Goal: Task Accomplishment & Management: Complete application form

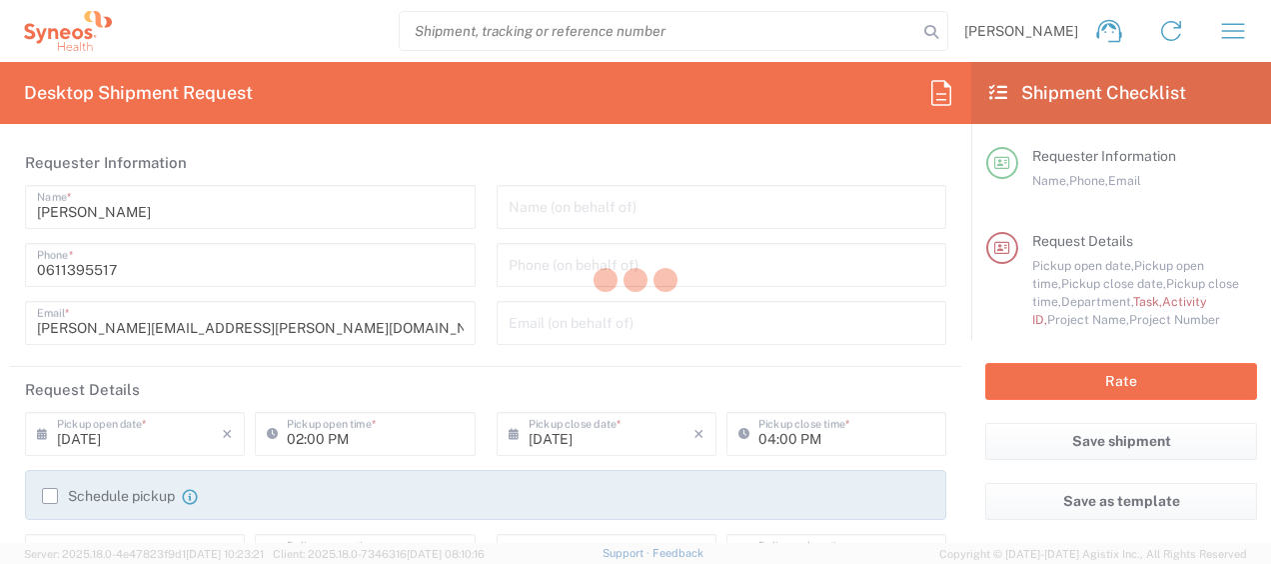
type input "4510"
type input "[GEOGRAPHIC_DATA]"
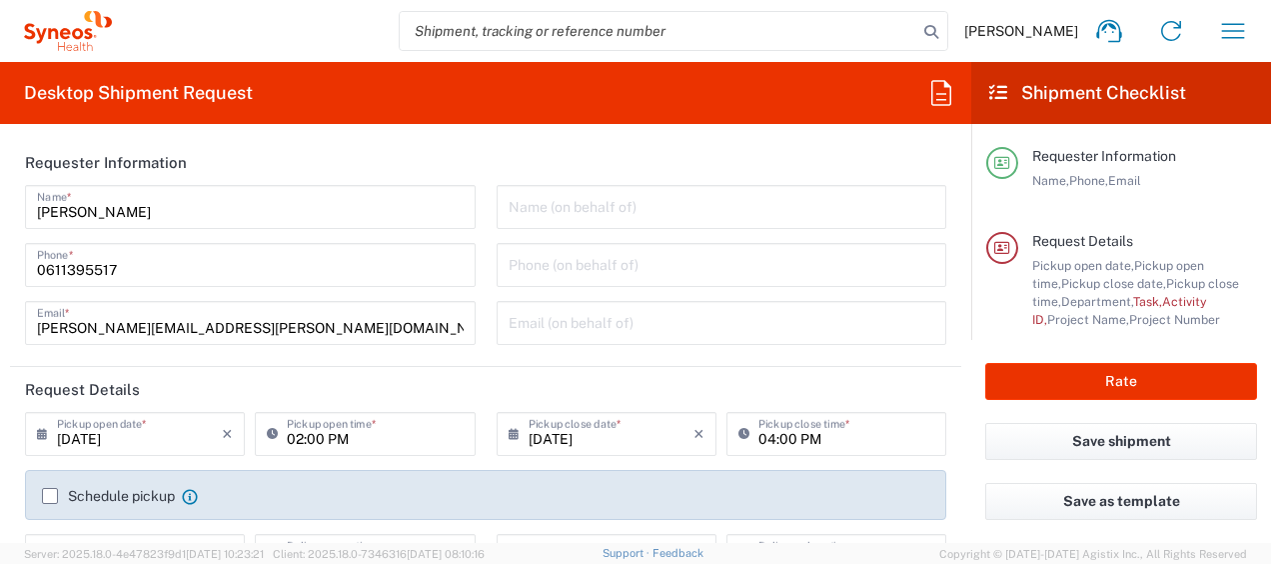
type input "Syneos Health France SARL"
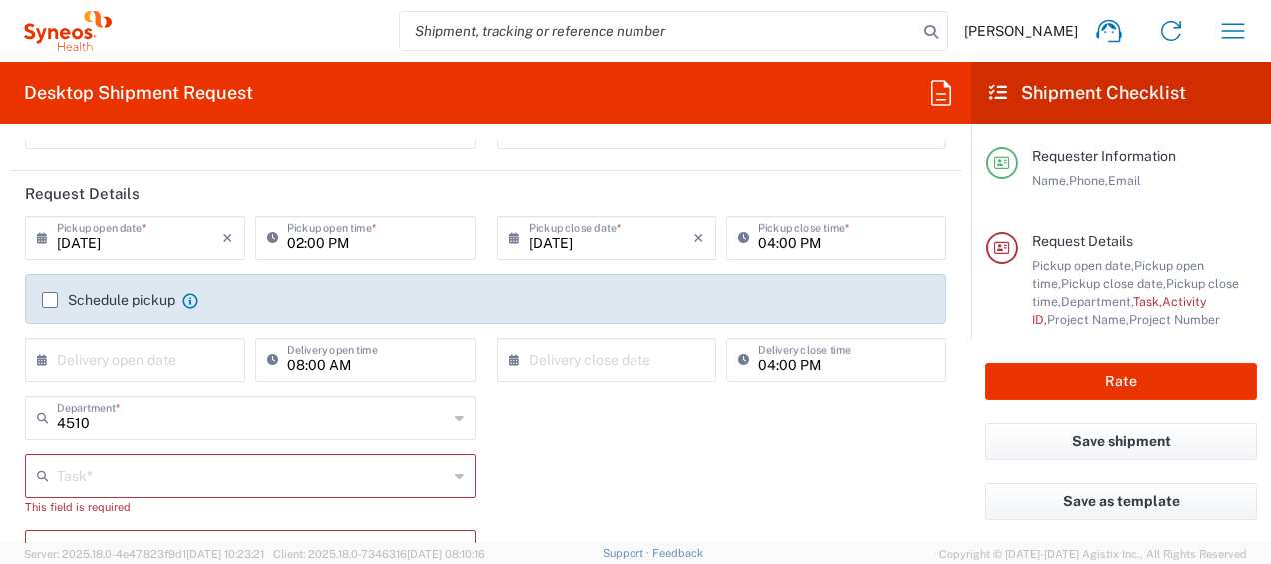
scroll to position [197, 0]
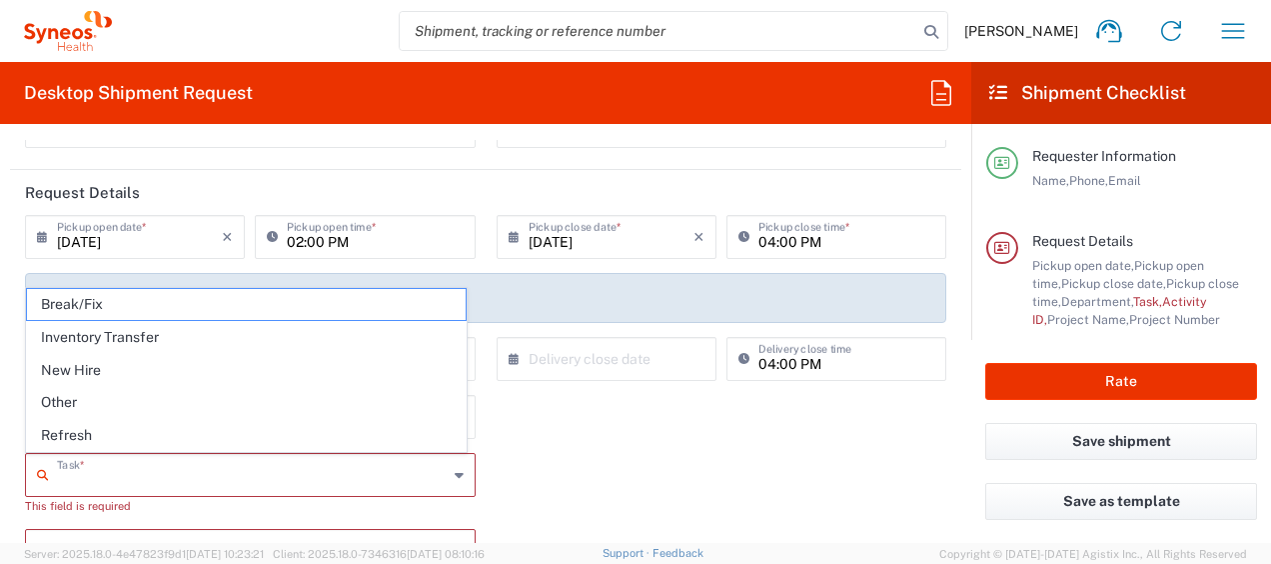
click at [137, 466] on input "text" at bounding box center [252, 473] width 391 height 35
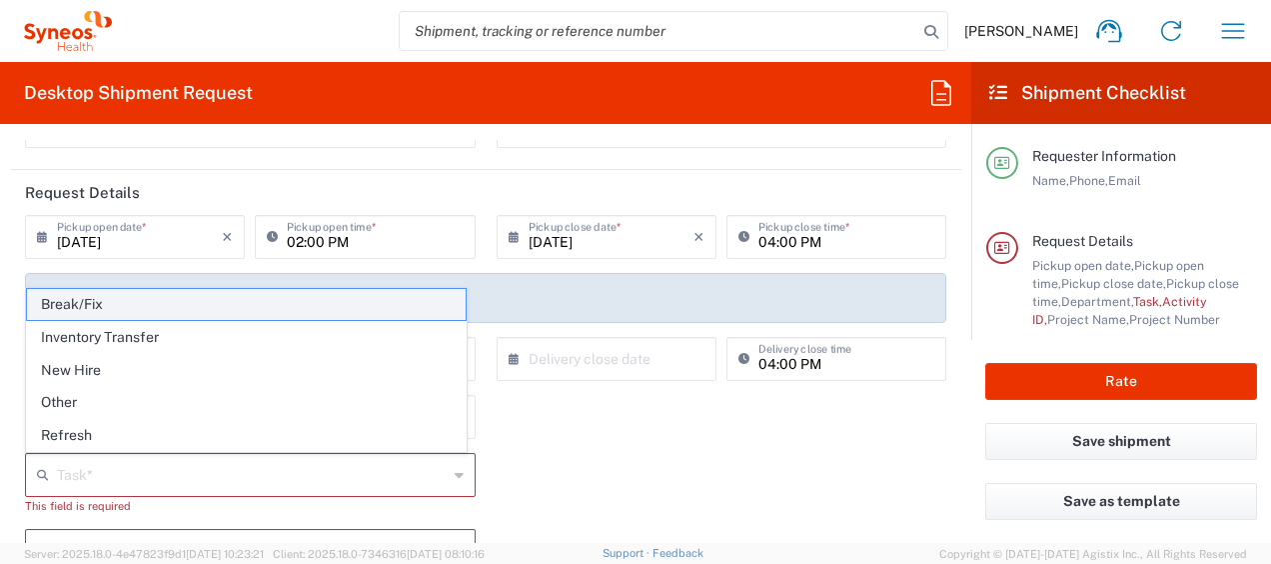
click at [134, 310] on span "Break/Fix" at bounding box center [246, 304] width 439 height 31
type input "Break/Fix"
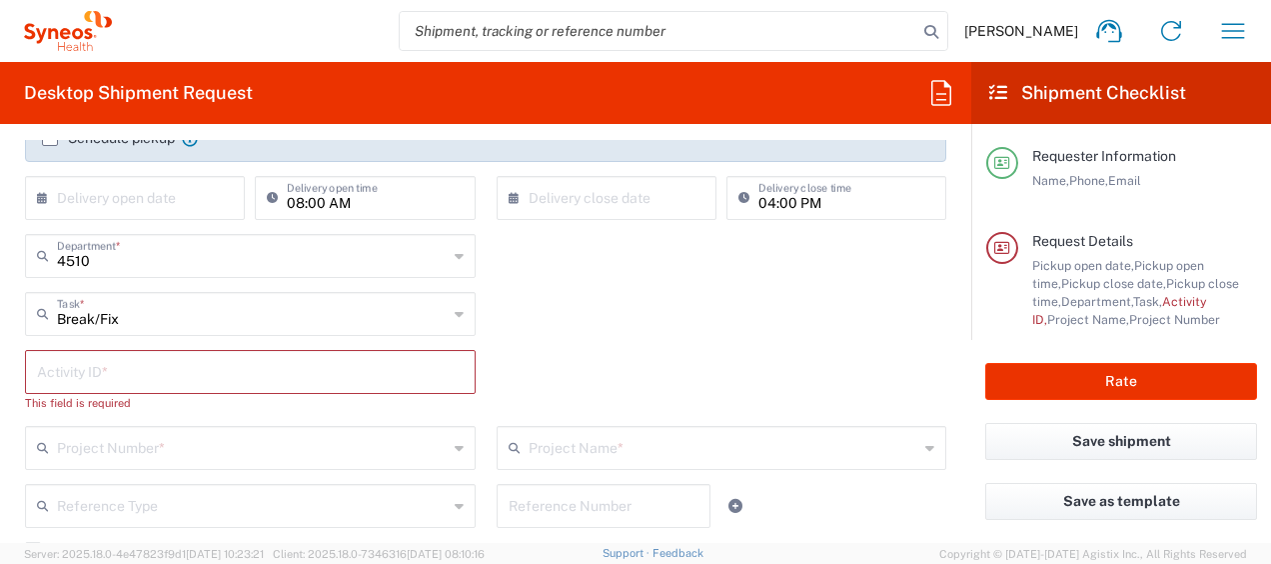
scroll to position [359, 0]
click at [148, 362] on input "text" at bounding box center [250, 369] width 427 height 35
type input "a220688"
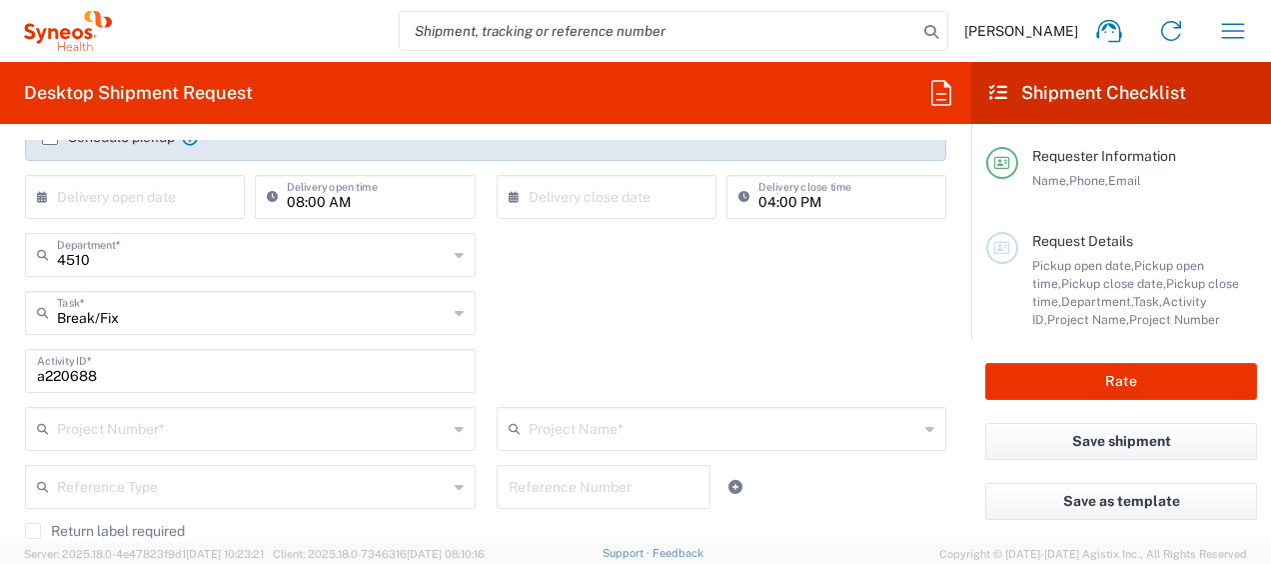
click at [152, 448] on div "Project Number *" at bounding box center [250, 429] width 451 height 44
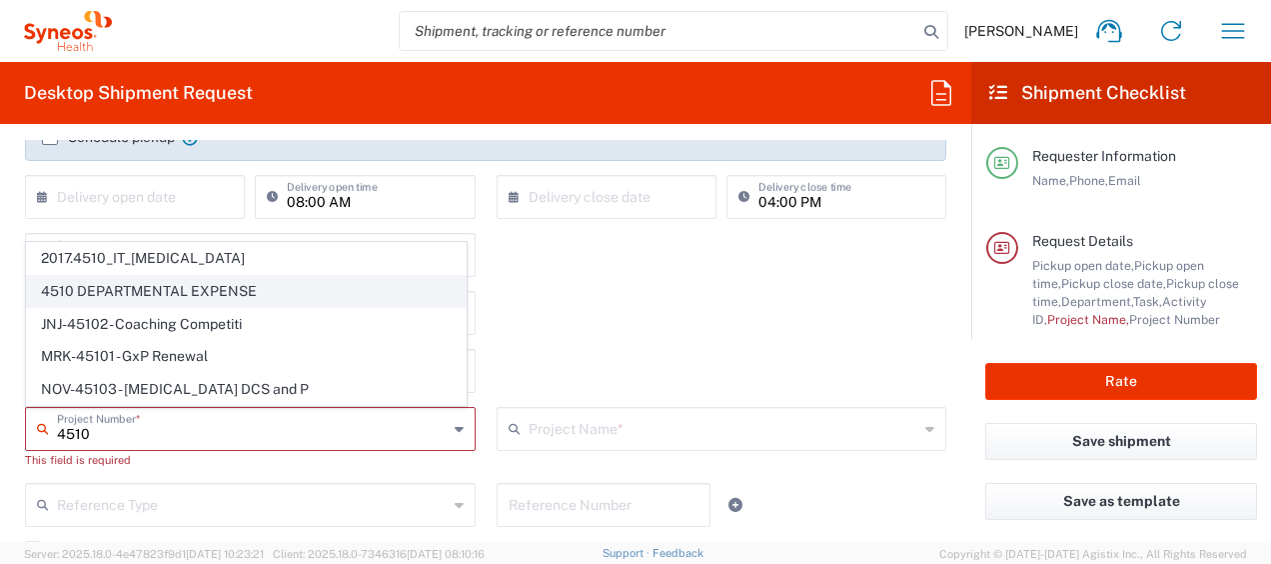
click at [183, 293] on span "4510 DEPARTMENTAL EXPENSE" at bounding box center [246, 291] width 439 height 31
type input "4510 DEPARTMENTAL EXPENSE"
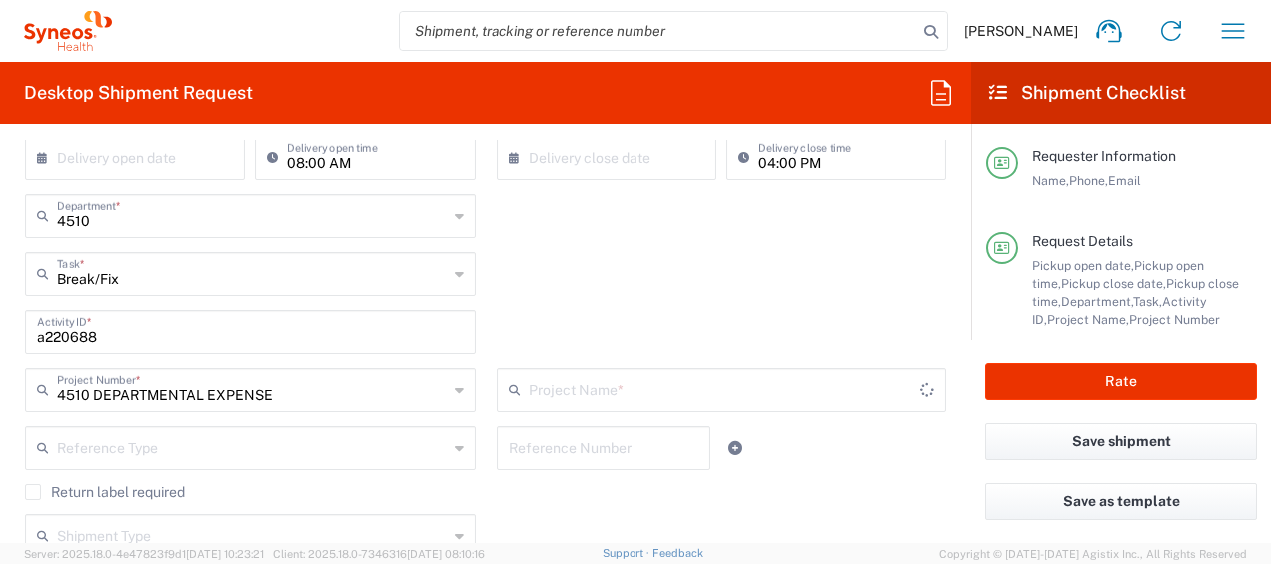
type input "4510 DEPARTMENTAL EXPENSE"
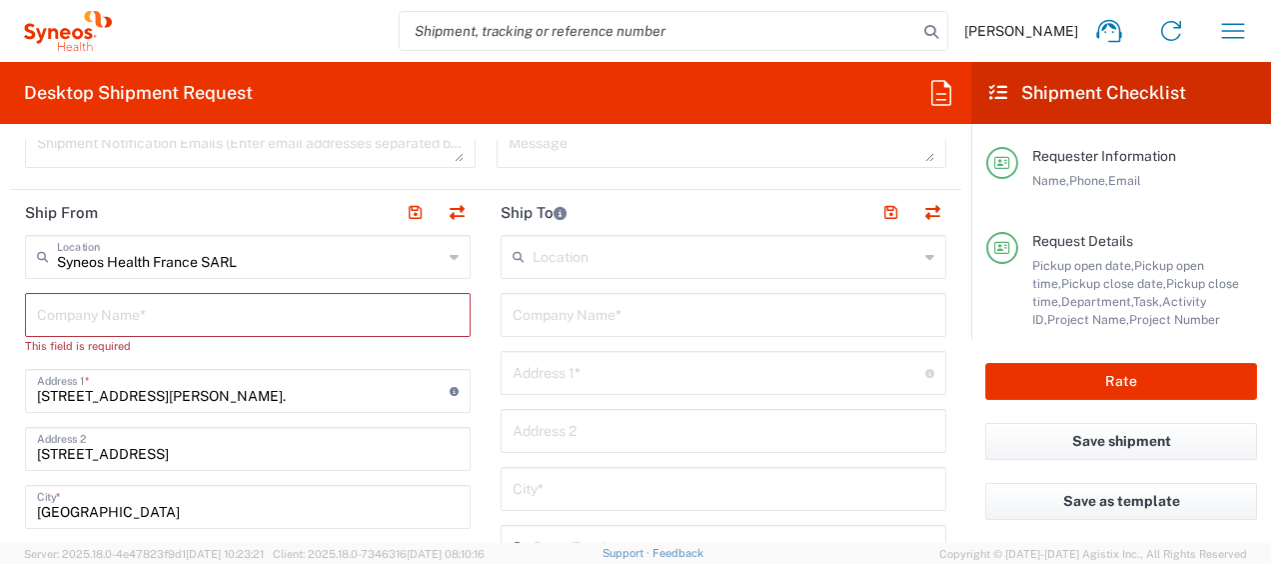
scroll to position [851, 0]
click at [151, 322] on input "text" at bounding box center [248, 311] width 422 height 35
type input "S"
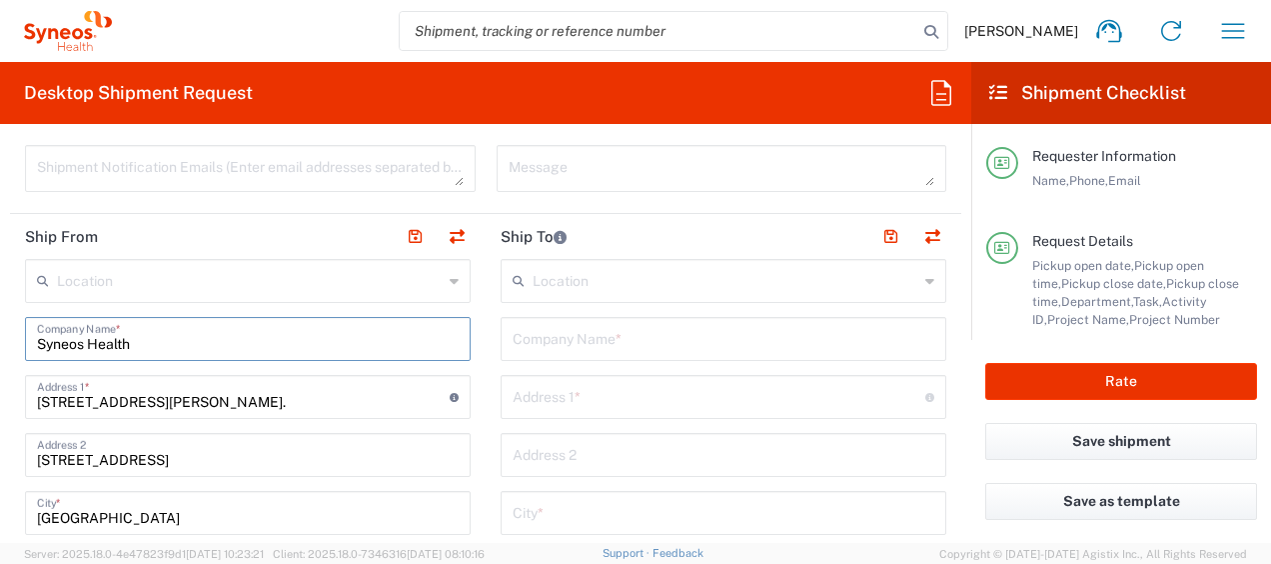
scroll to position [840, 0]
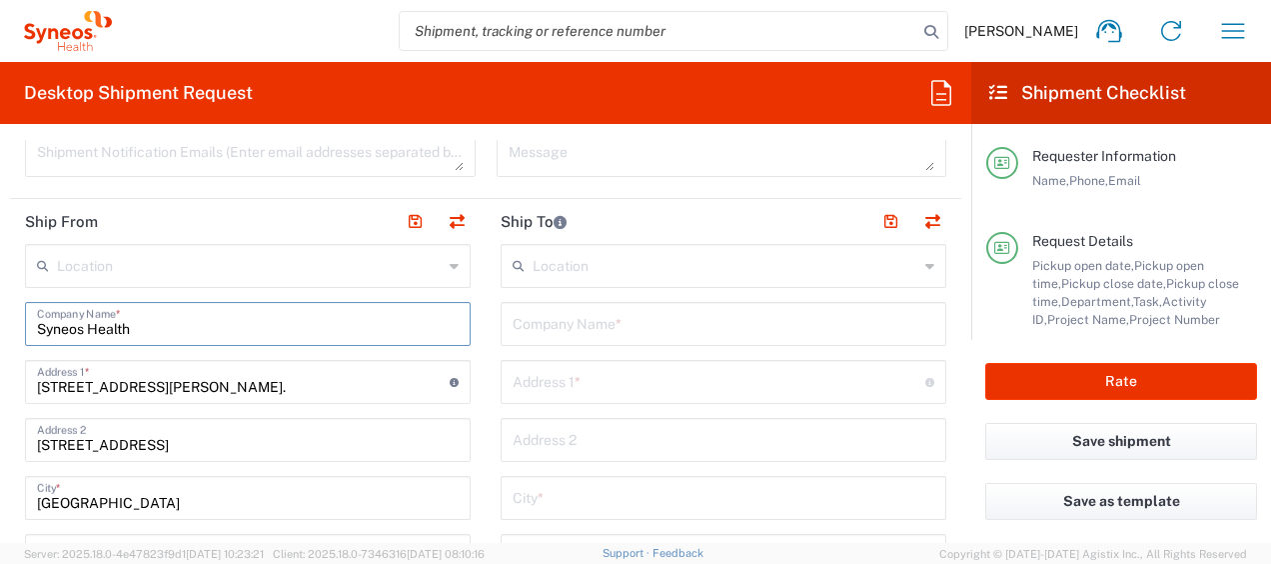
type input "Syneos Health"
click at [530, 333] on input "text" at bounding box center [724, 322] width 422 height 35
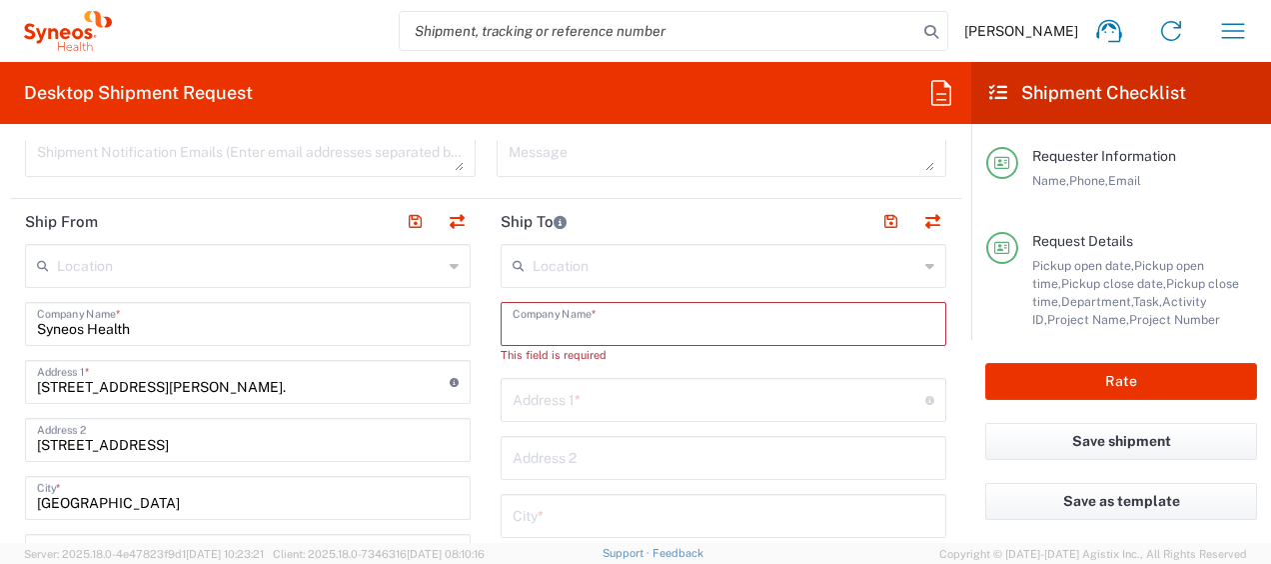
paste input "[PERSON_NAME]"
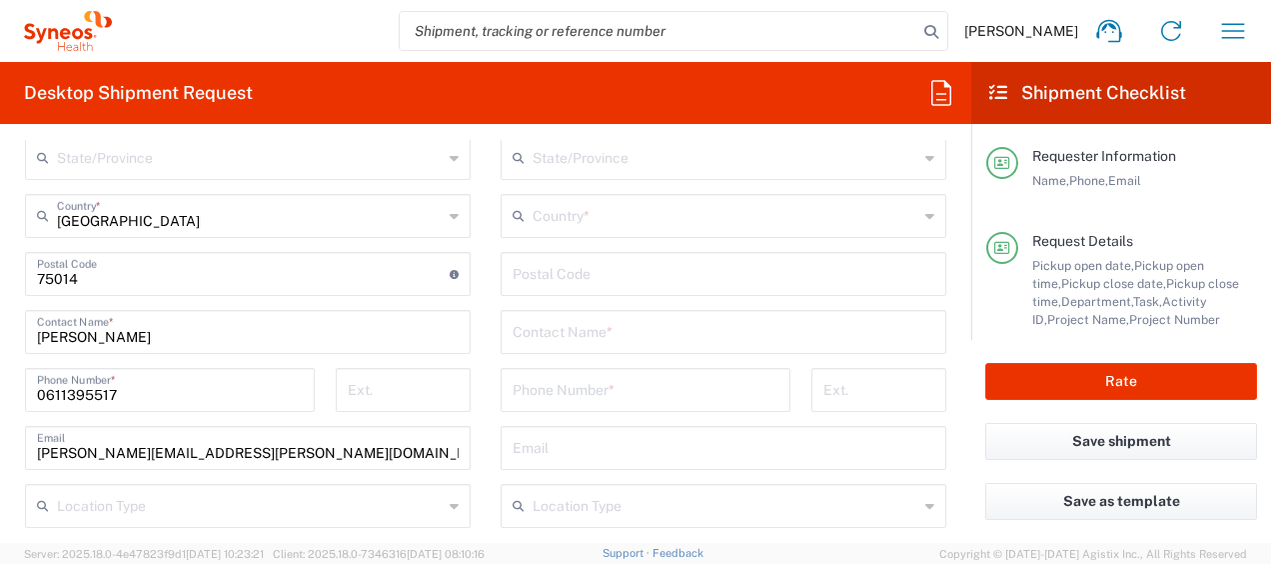
scroll to position [1238, 0]
type input "[PERSON_NAME]"
click at [551, 335] on input "text" at bounding box center [724, 329] width 422 height 35
paste input "[PERSON_NAME]"
type input "[PERSON_NAME]"
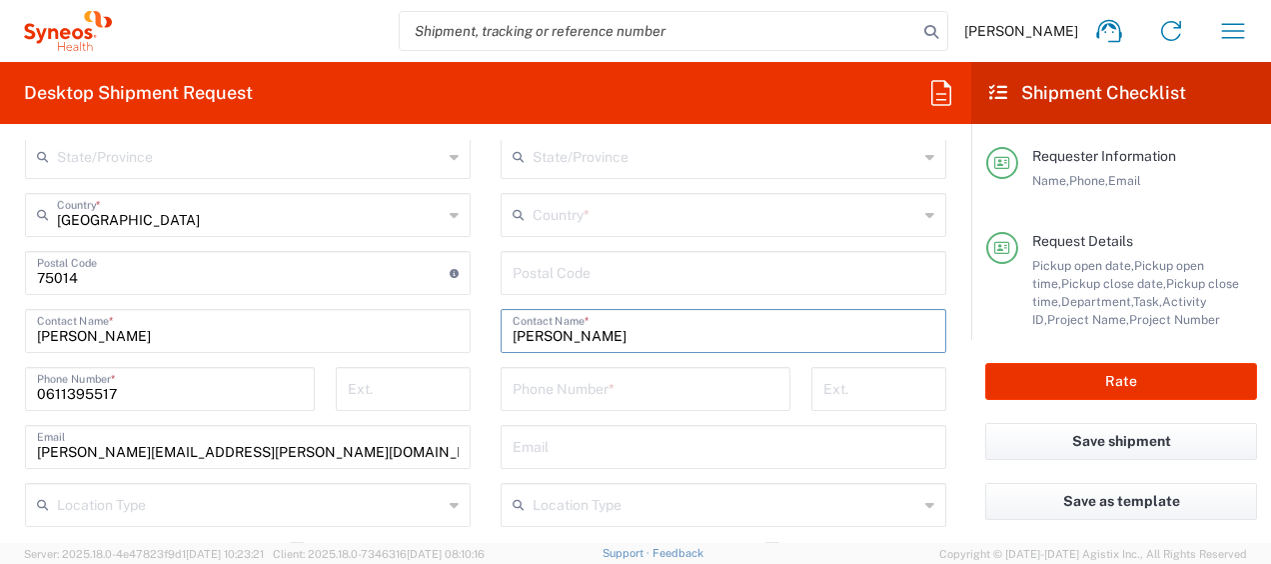
drag, startPoint x: 609, startPoint y: 339, endPoint x: 257, endPoint y: 332, distance: 351.9
click at [257, 332] on div "Ship From Location [PERSON_NAME] LLC-[GEOGRAPHIC_DATA] [GEOGRAPHIC_DATA] [GEOGR…" at bounding box center [486, 304] width 952 height 1009
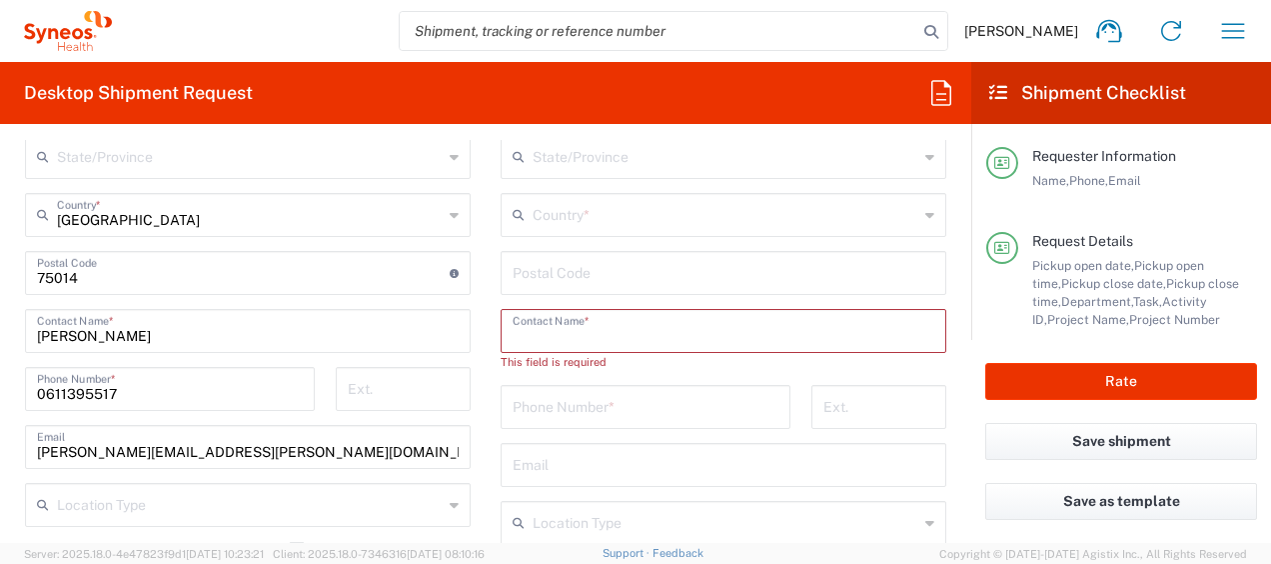
paste input "[PERSON_NAME]"
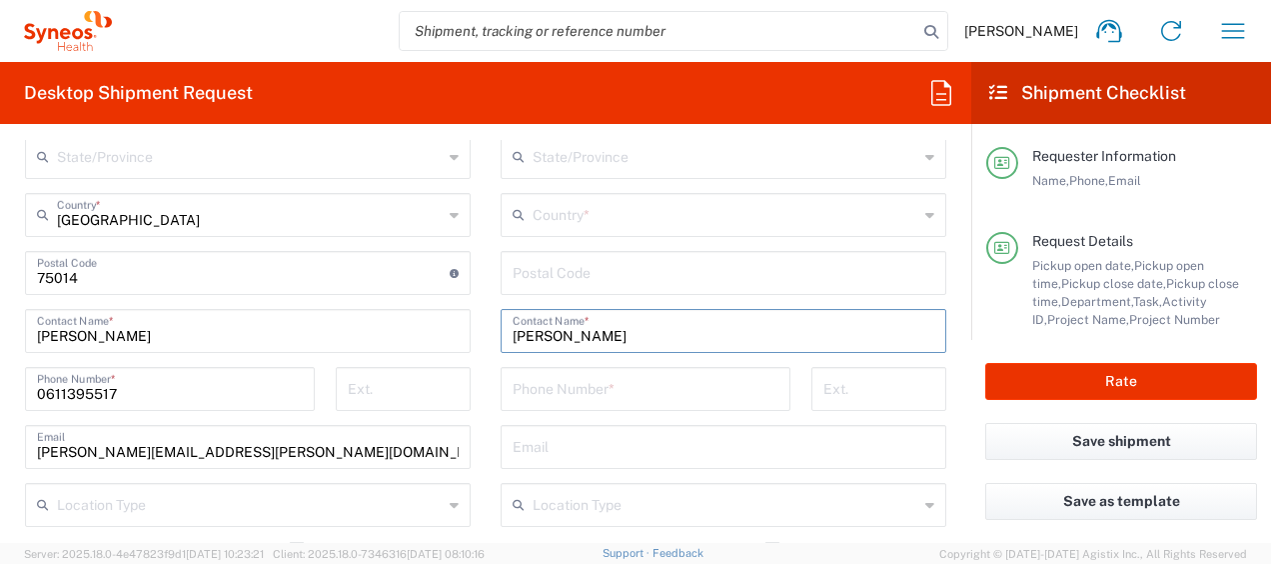
drag, startPoint x: 604, startPoint y: 339, endPoint x: 209, endPoint y: 305, distance: 396.3
click at [209, 305] on div "Ship From Location [PERSON_NAME] LLC-[GEOGRAPHIC_DATA] [GEOGRAPHIC_DATA] [GEOGR…" at bounding box center [486, 304] width 952 height 1009
paste input "zbiet"
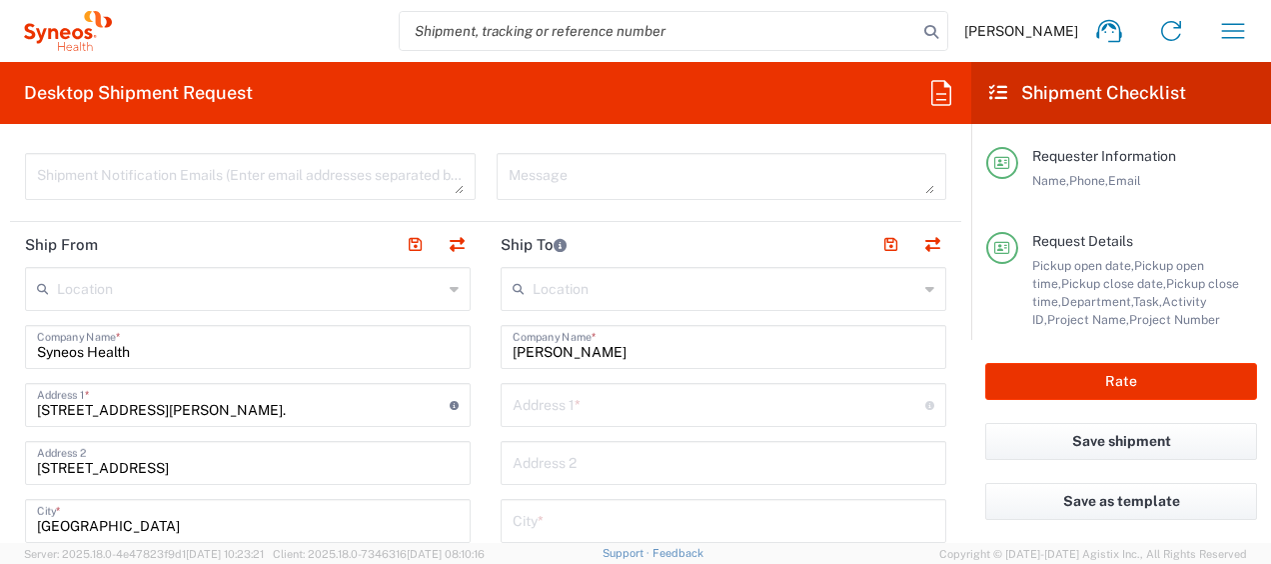
scroll to position [800, 0]
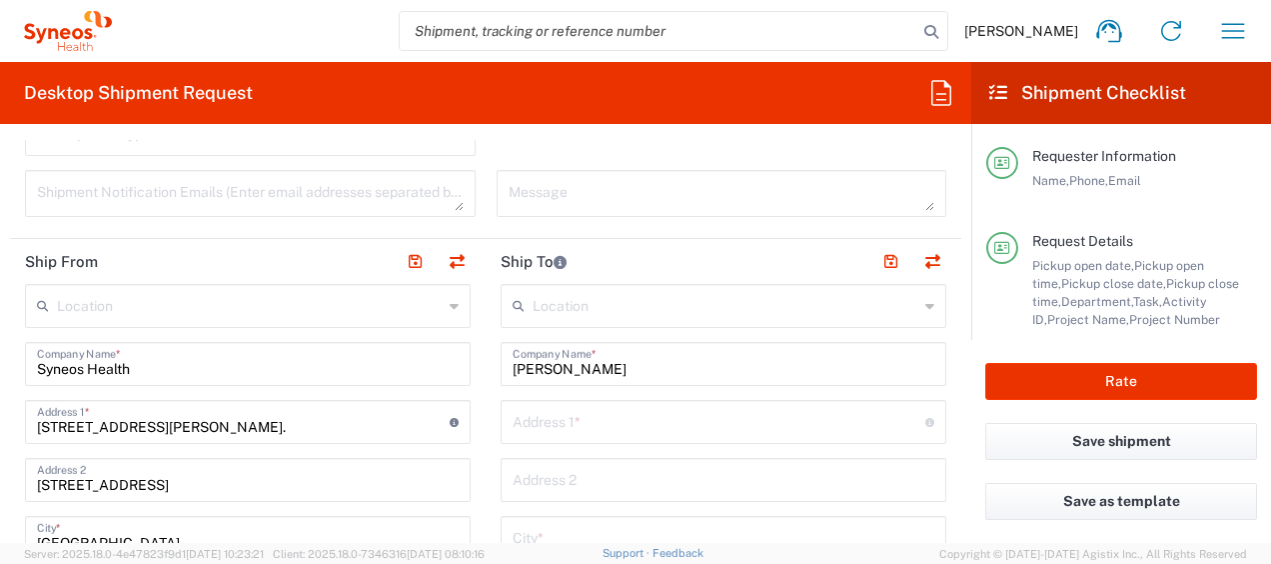
type input "[PERSON_NAME]"
drag, startPoint x: 603, startPoint y: 376, endPoint x: 177, endPoint y: 355, distance: 426.3
paste input "zbiet"
type input "[PERSON_NAME]"
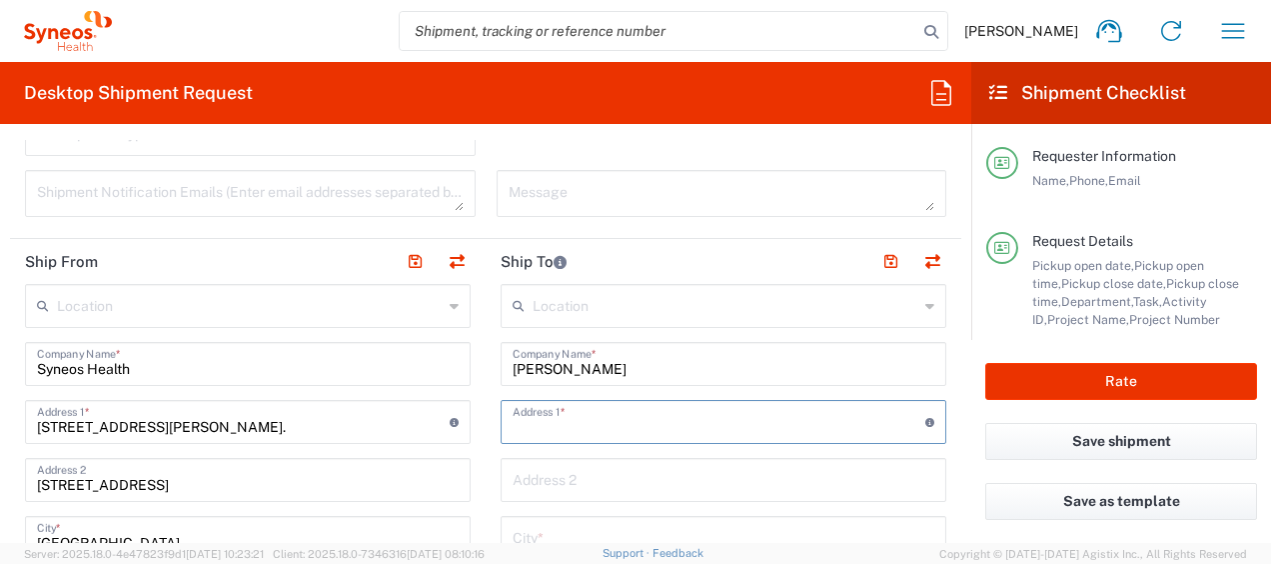
click at [583, 418] on input "text" at bounding box center [719, 420] width 413 height 35
paste input "[PERSON_NAME]"
type input "[PERSON_NAME]"
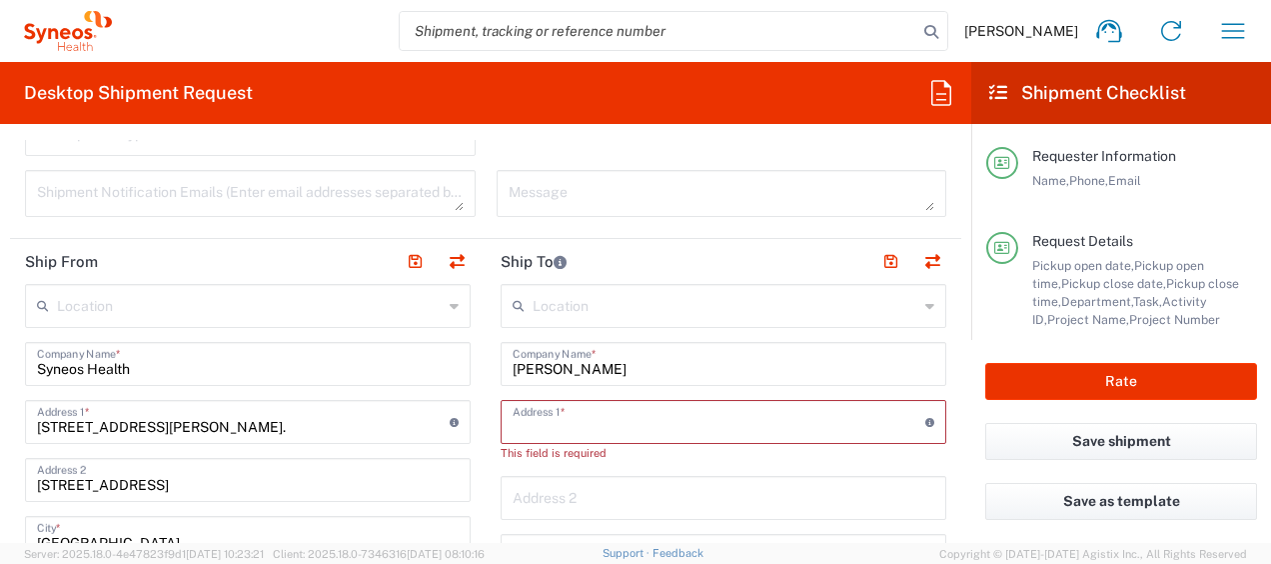
paste input "[STREET_ADDRESS][PERSON_NAME]"
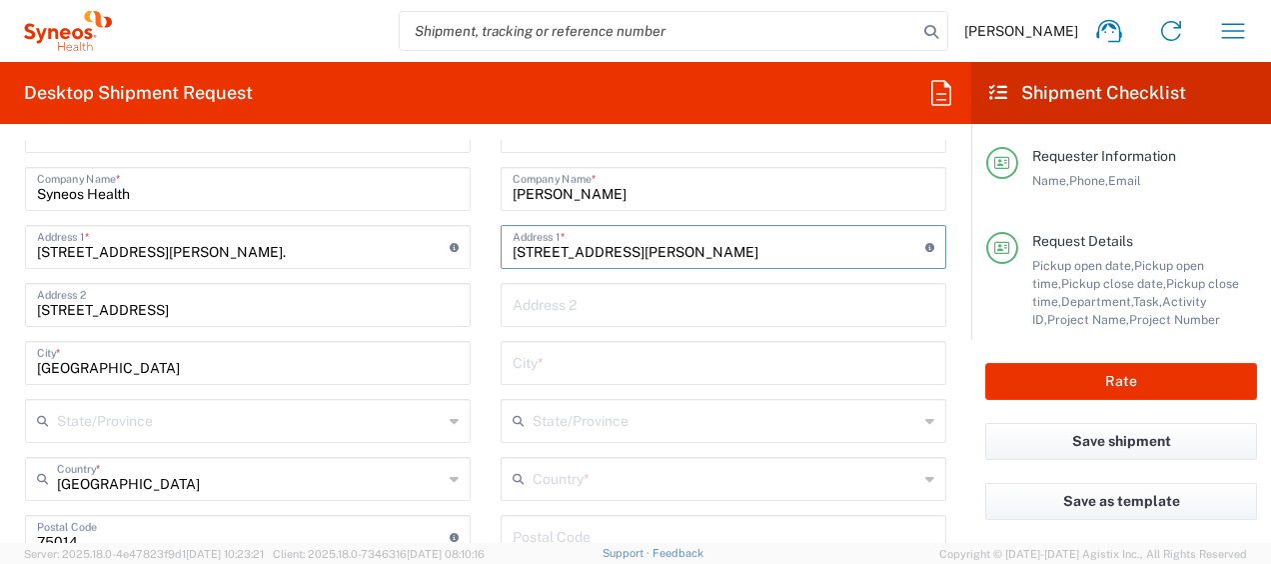
scroll to position [977, 0]
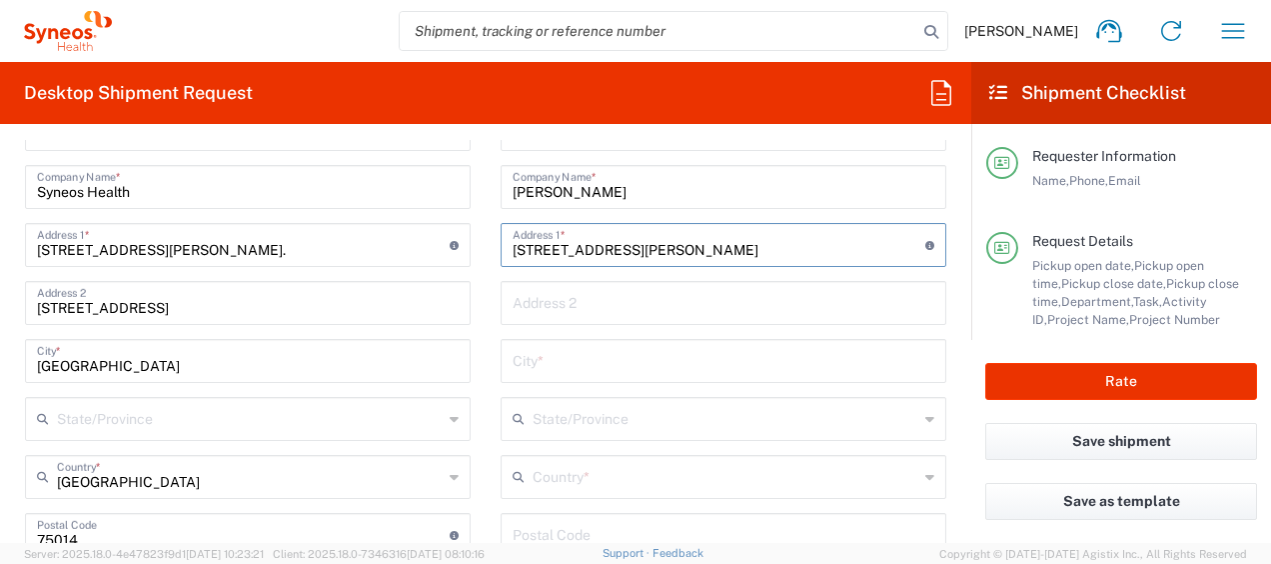
type input "[STREET_ADDRESS][PERSON_NAME]"
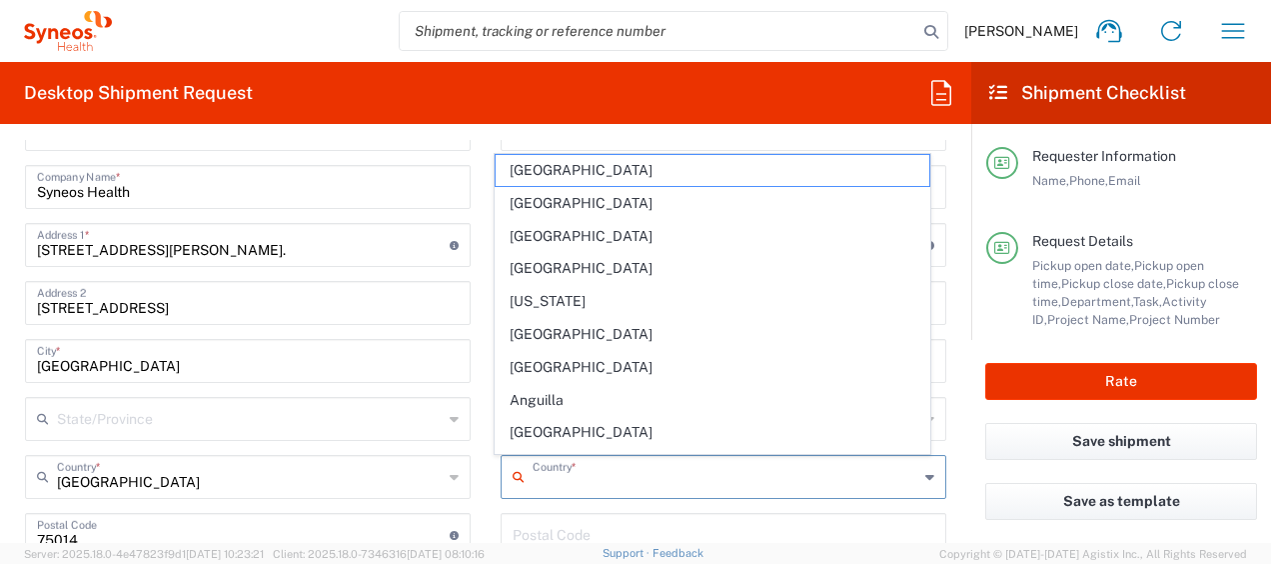
click at [591, 473] on input "text" at bounding box center [726, 475] width 386 height 35
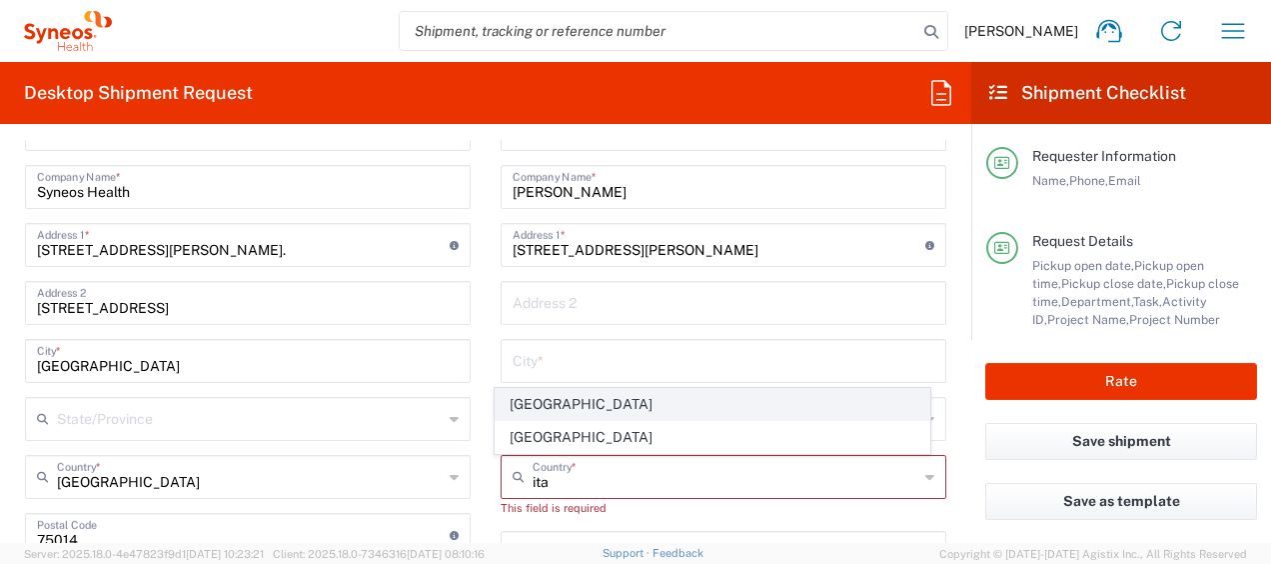
click at [519, 401] on span "[GEOGRAPHIC_DATA]" at bounding box center [713, 404] width 435 height 31
type input "[GEOGRAPHIC_DATA]"
type input "Sender/Shipper"
type input "Delivery Duty Paid"
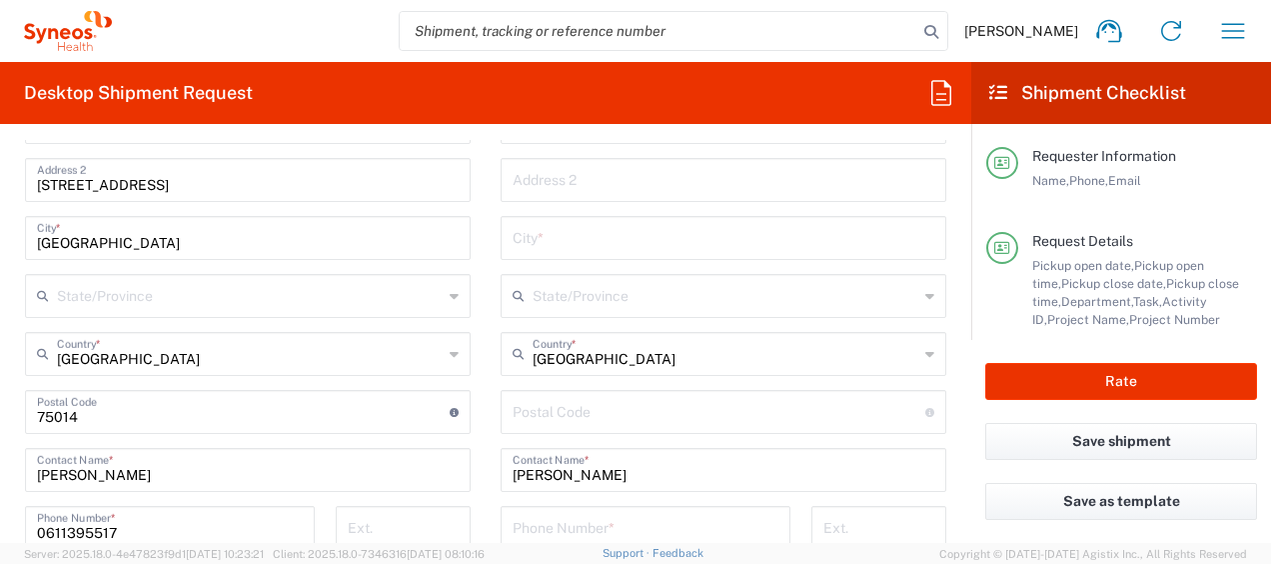
scroll to position [1107, 0]
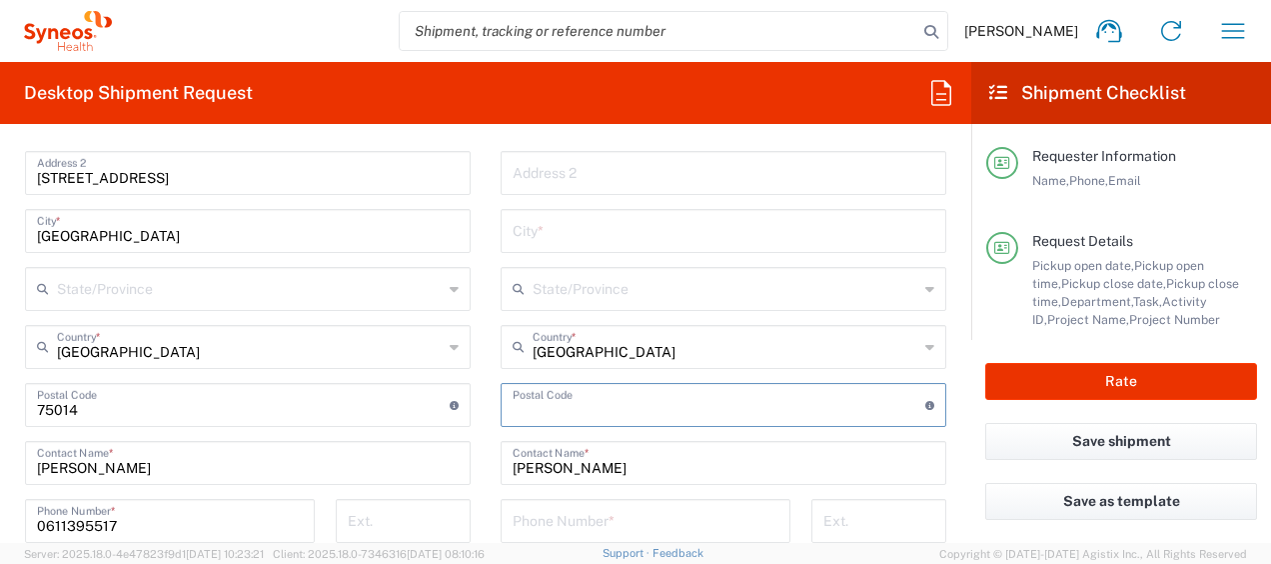
click at [588, 407] on input "undefined" at bounding box center [719, 403] width 413 height 35
paste input "[STREET_ADDRESS][PERSON_NAME]"
type input "[STREET_ADDRESS][PERSON_NAME]"
paste input "37124"
type input "37124"
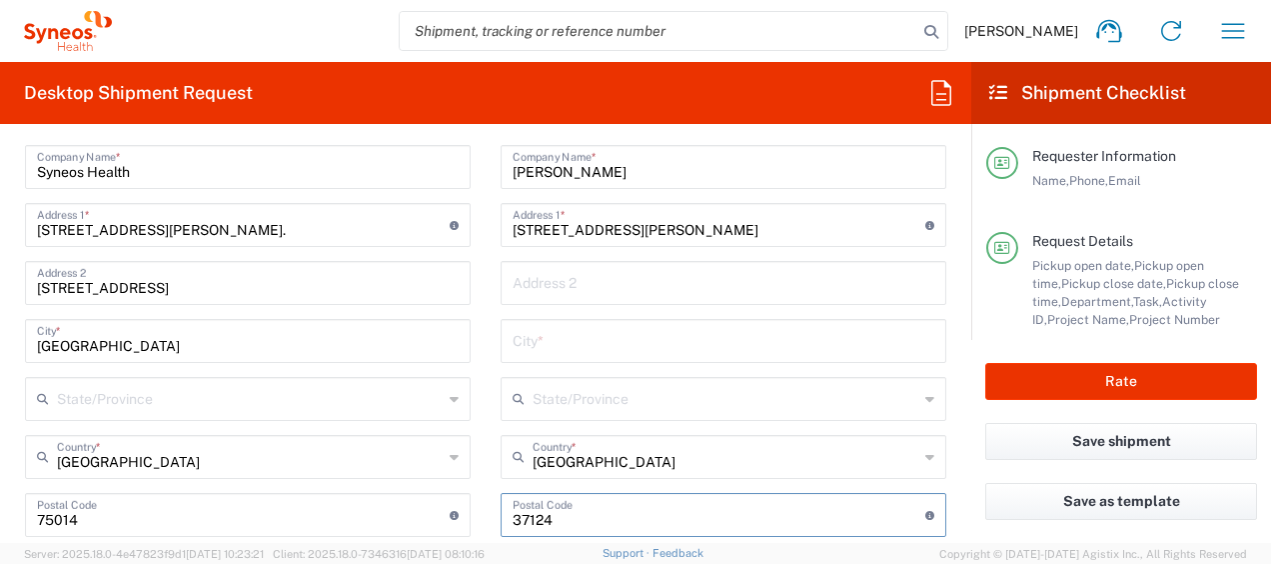
scroll to position [995, 0]
click at [591, 354] on input "text" at bounding box center [724, 341] width 422 height 35
paste input "[GEOGRAPHIC_DATA]"
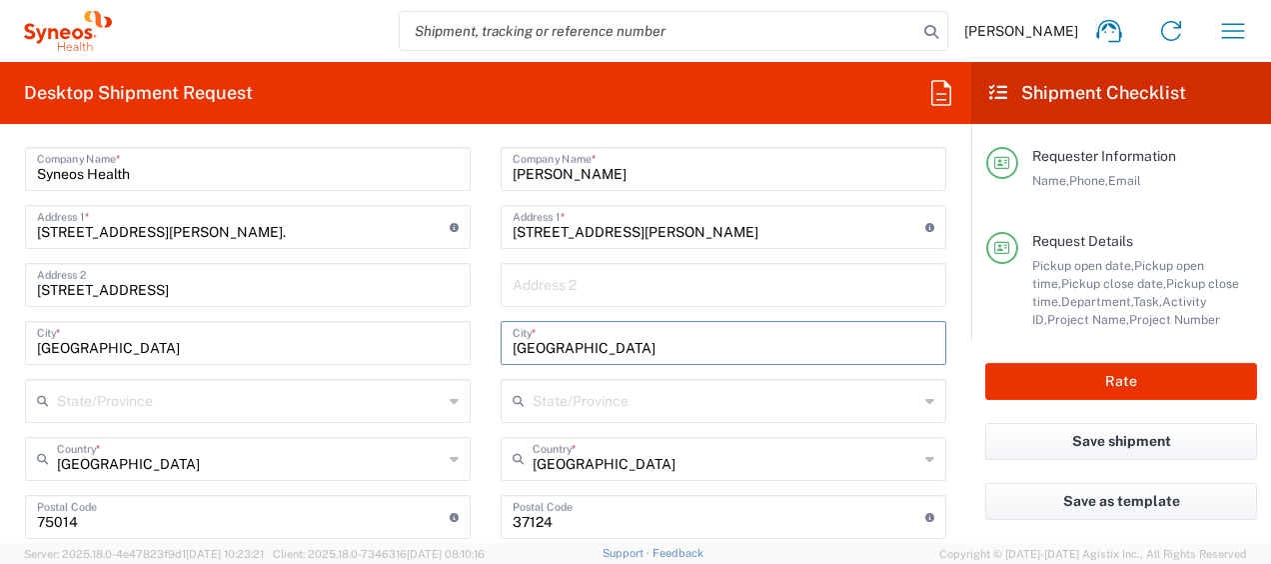
type input "[GEOGRAPHIC_DATA]"
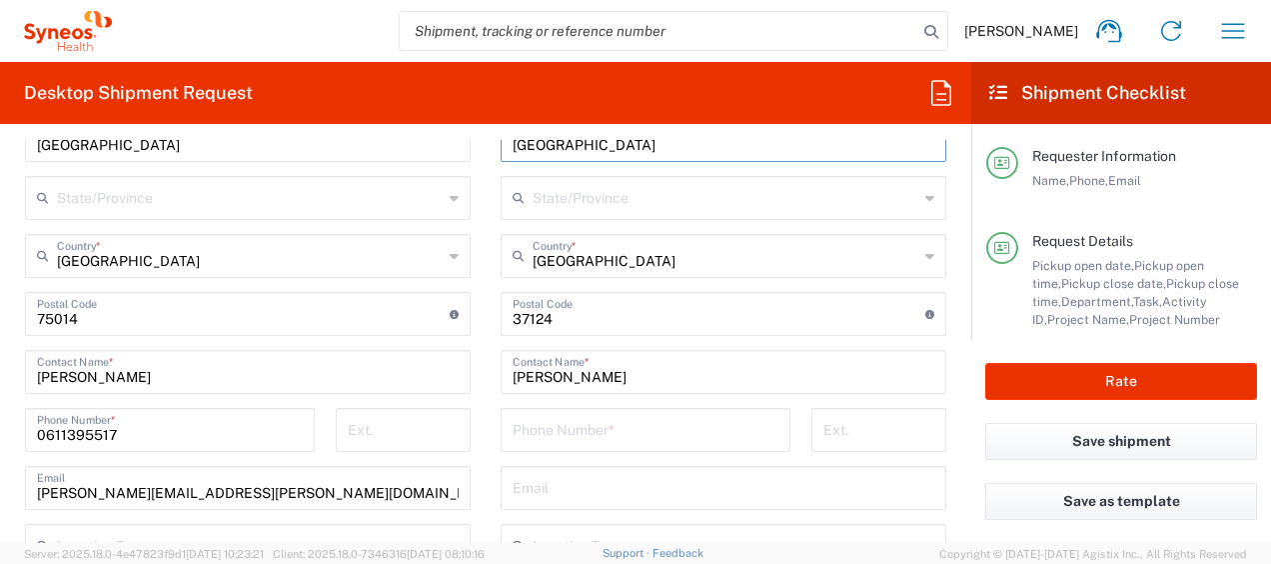
scroll to position [1199, 0]
click at [616, 434] on input "tel" at bounding box center [646, 426] width 266 height 35
paste input "[PHONE_NUMBER]"
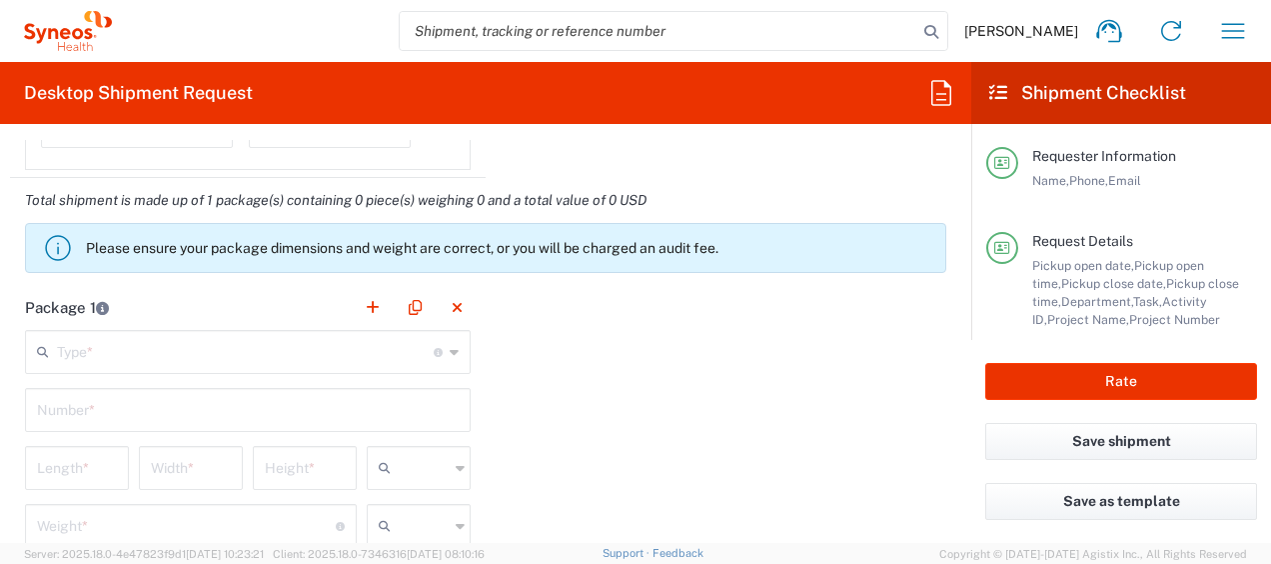
scroll to position [1873, 0]
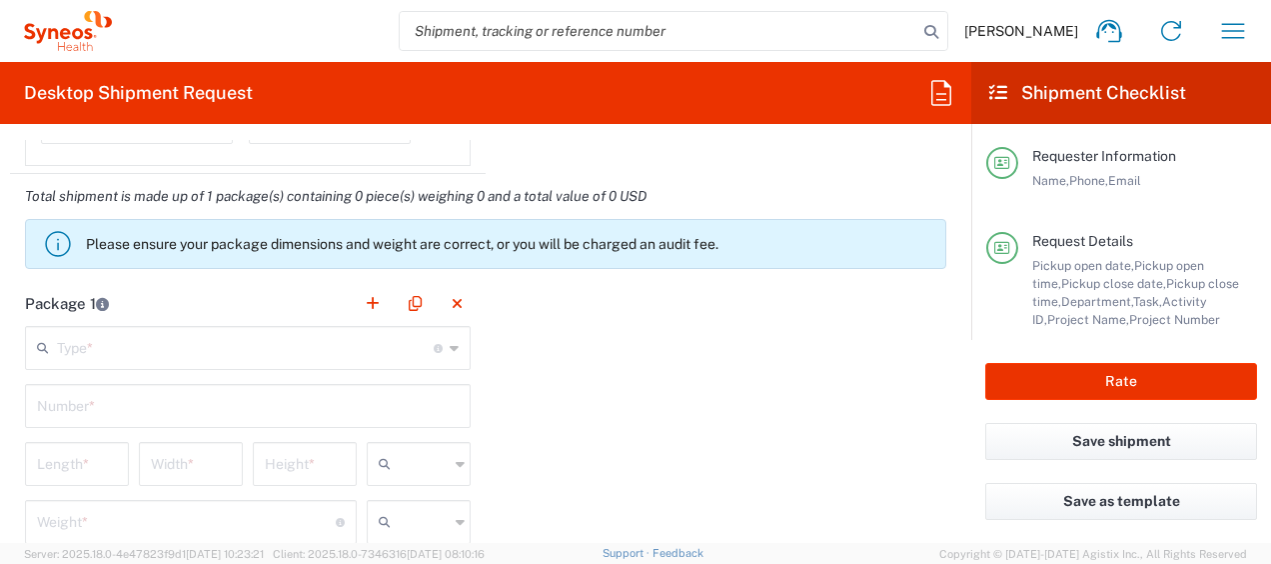
type input "[PHONE_NUMBER]"
click at [174, 329] on input "text" at bounding box center [245, 346] width 377 height 35
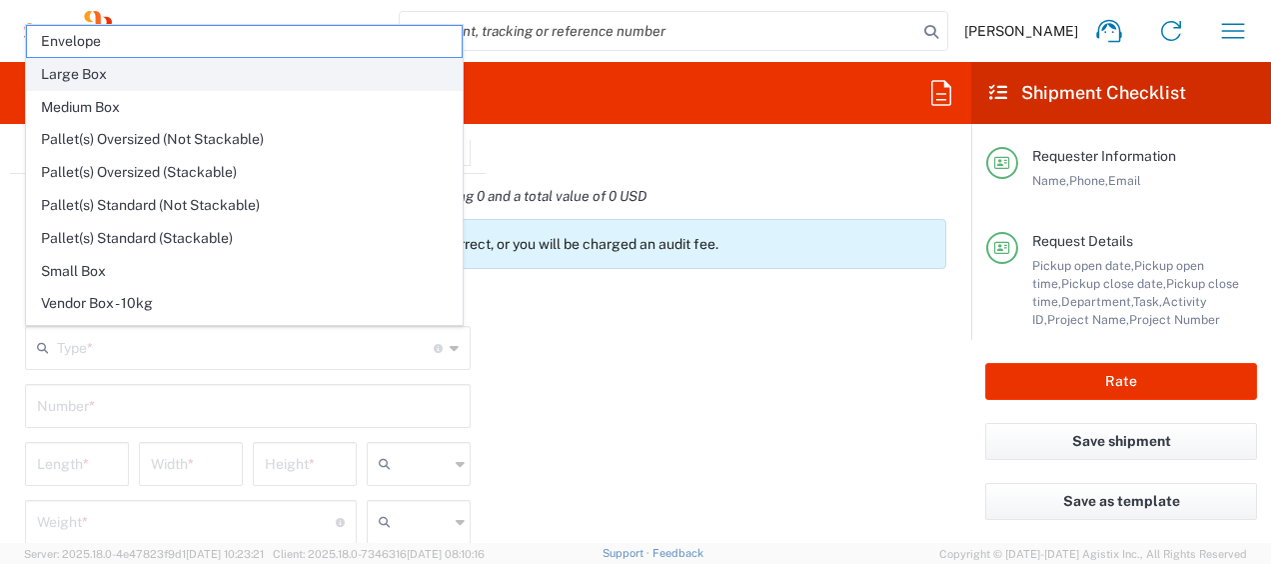
click at [170, 72] on span "Large Box" at bounding box center [244, 74] width 435 height 31
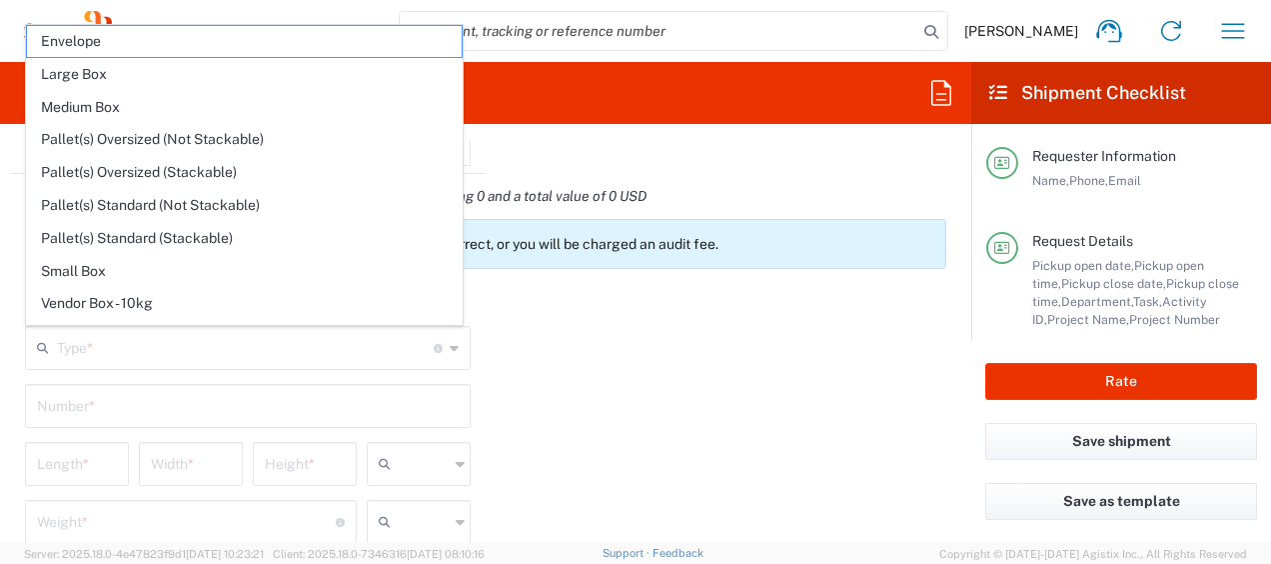
type input "Large Box"
type input "17.5"
type input "12.5"
type input "3"
type input "in"
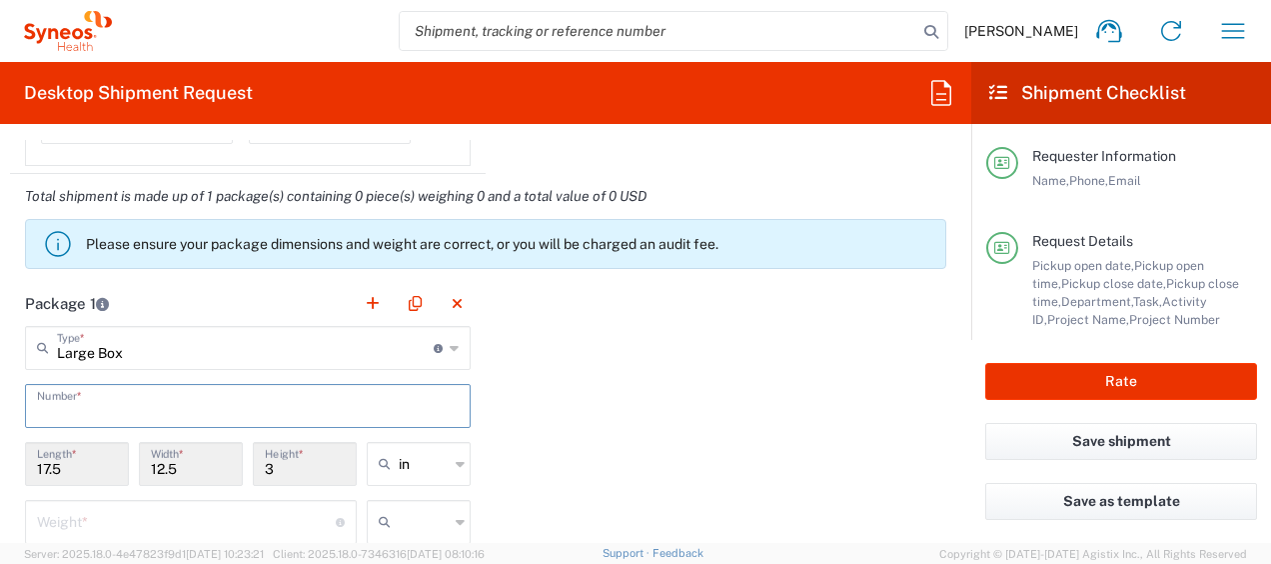
click at [128, 417] on input "text" at bounding box center [248, 404] width 422 height 35
type input "1"
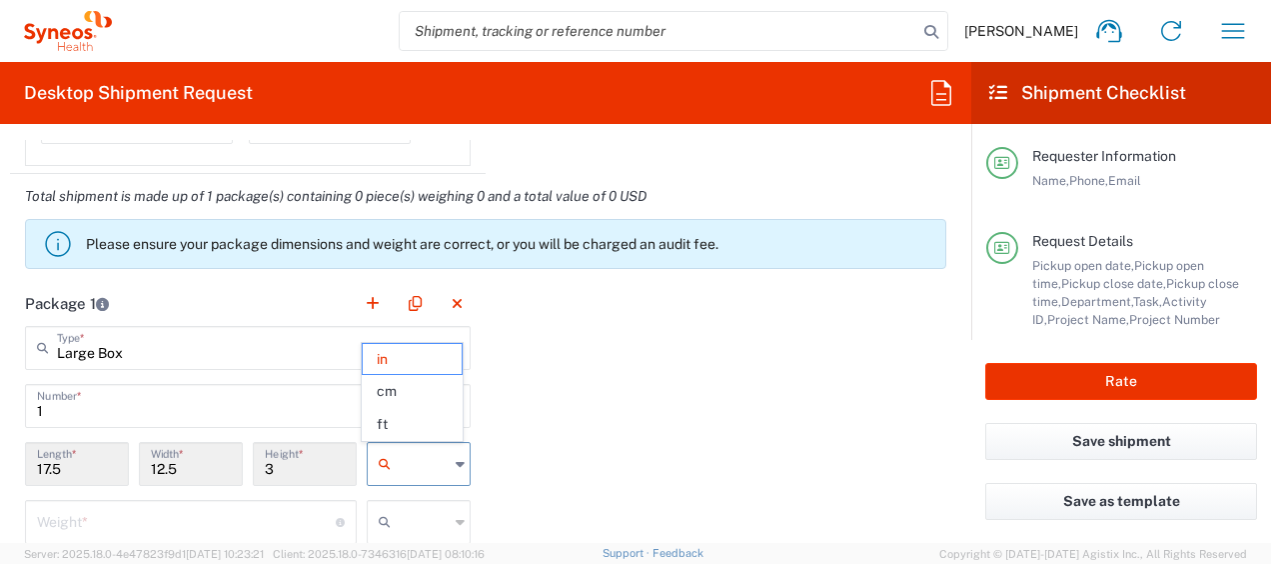
click at [422, 455] on input "text" at bounding box center [424, 464] width 50 height 32
click at [418, 398] on span "cm" at bounding box center [412, 391] width 98 height 31
type input "44.45"
type input "31.75"
type input "7.62"
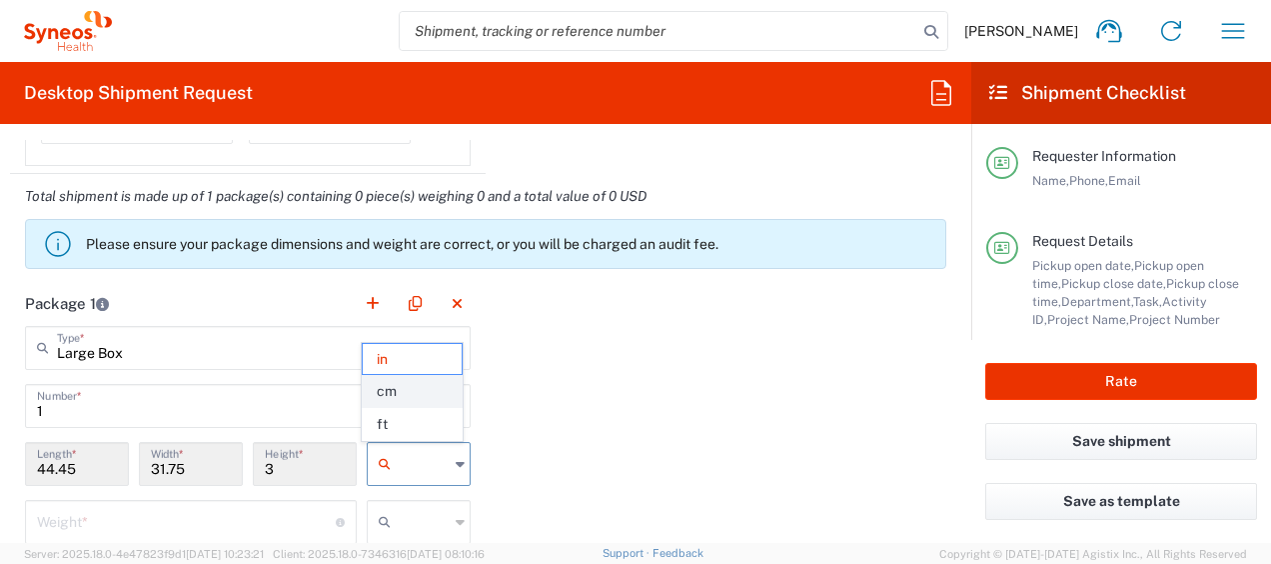
type input "cm"
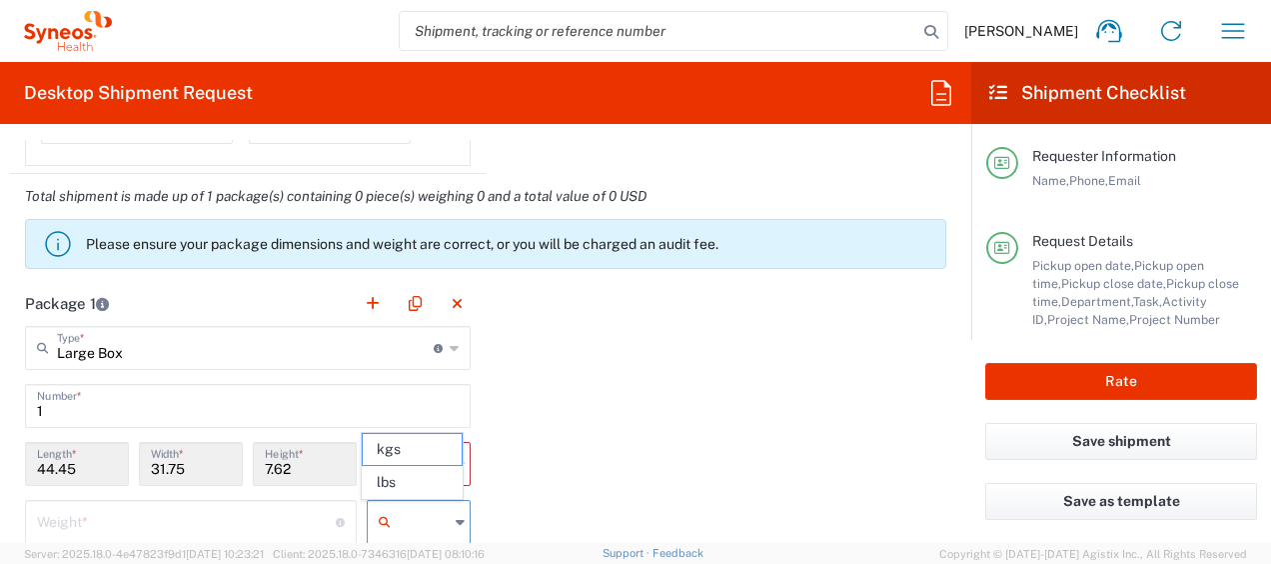
click at [442, 521] on input "text" at bounding box center [424, 522] width 50 height 32
click at [272, 521] on input "number" at bounding box center [186, 520] width 299 height 35
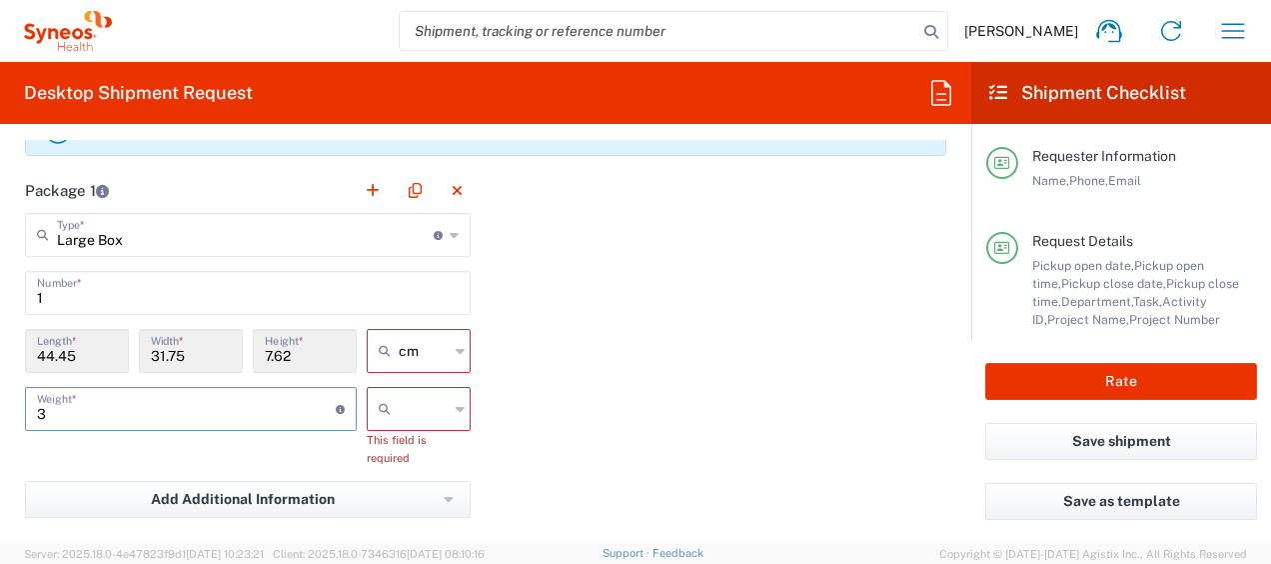
scroll to position [1988, 0]
type input "3"
click at [422, 392] on input "text" at bounding box center [424, 407] width 50 height 32
click at [425, 444] on span "kgs" at bounding box center [412, 450] width 98 height 31
type input "kgs"
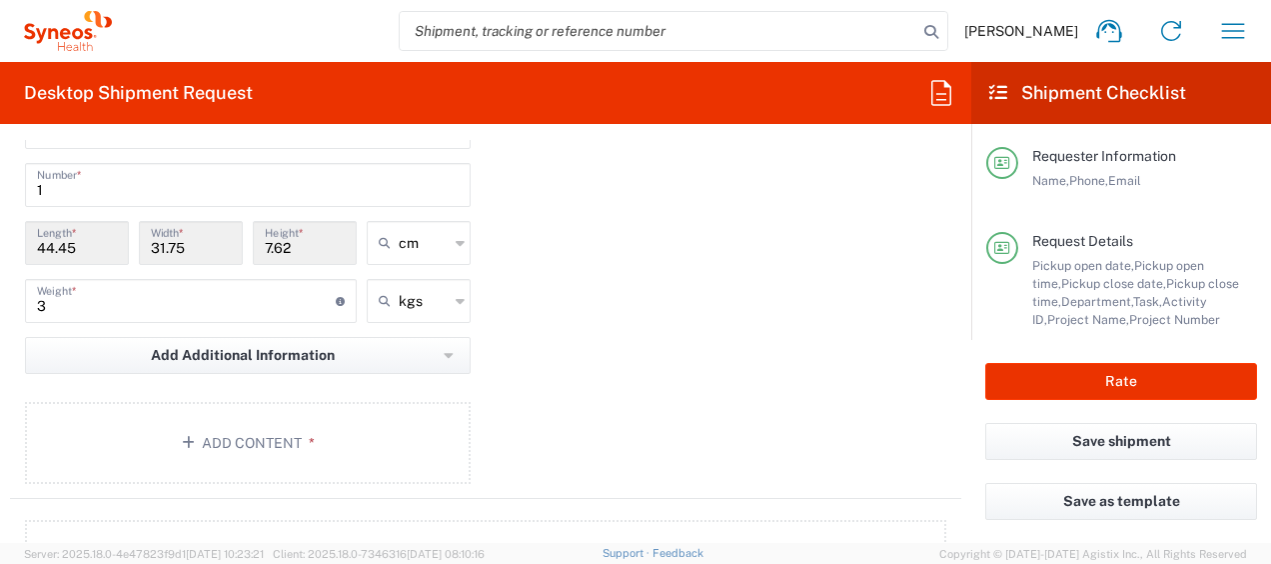
scroll to position [2096, 0]
click at [253, 440] on button "Add Content *" at bounding box center [248, 441] width 446 height 82
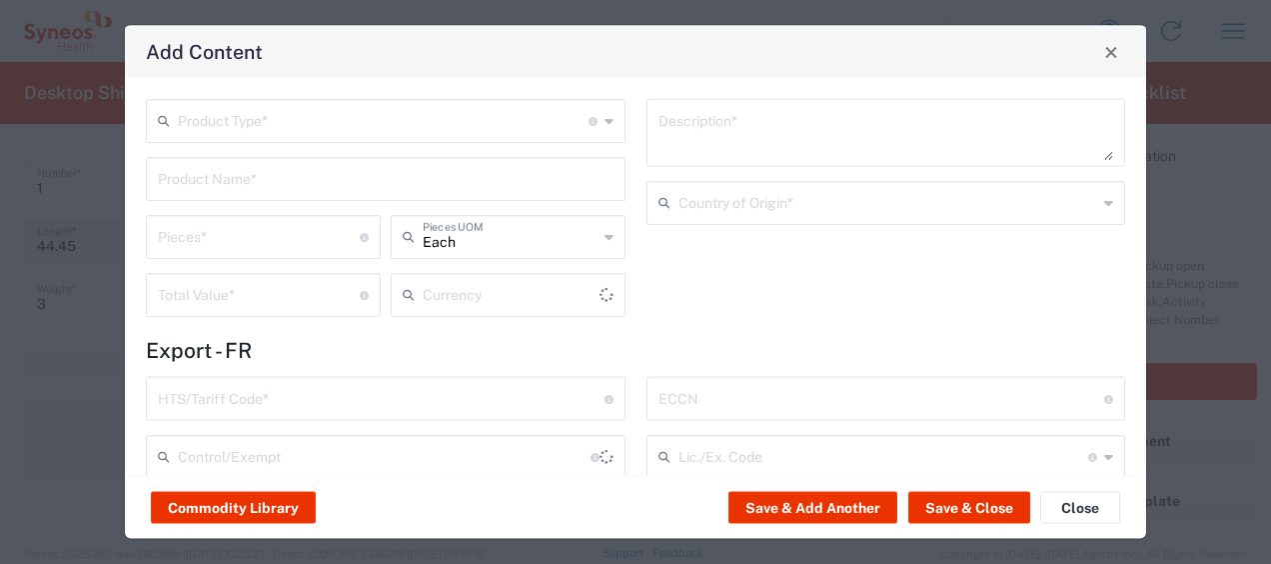
type input "US Dollar"
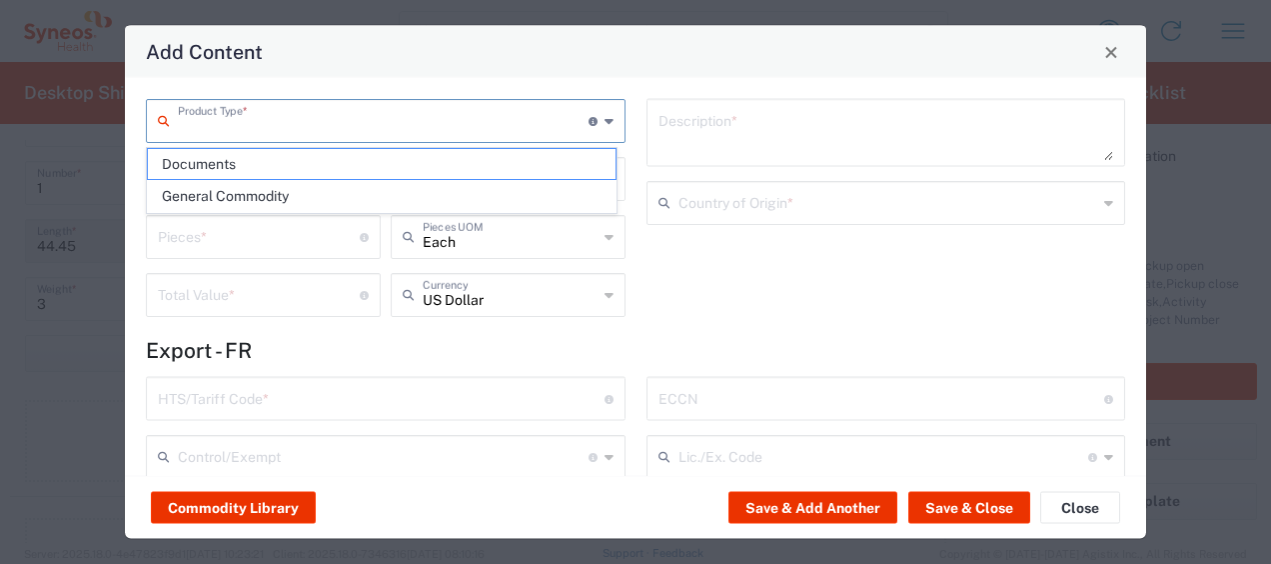
click at [248, 134] on input "text" at bounding box center [383, 119] width 411 height 35
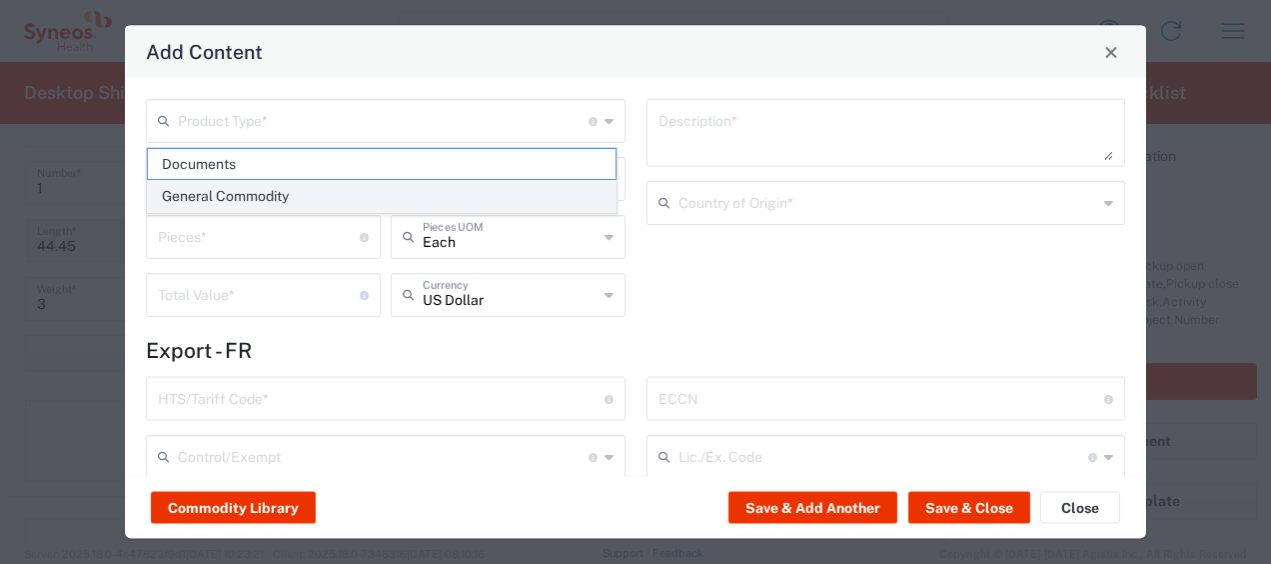
click at [275, 189] on span "General Commodity" at bounding box center [382, 196] width 468 height 31
type input "General Commodity"
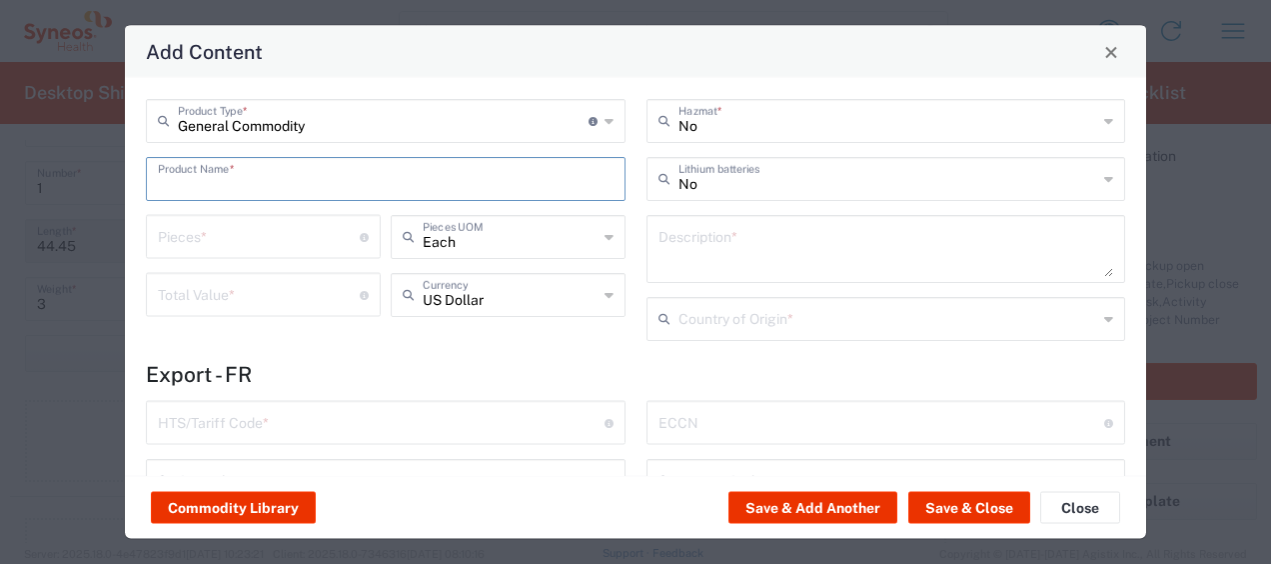
click at [245, 175] on input "text" at bounding box center [386, 177] width 456 height 35
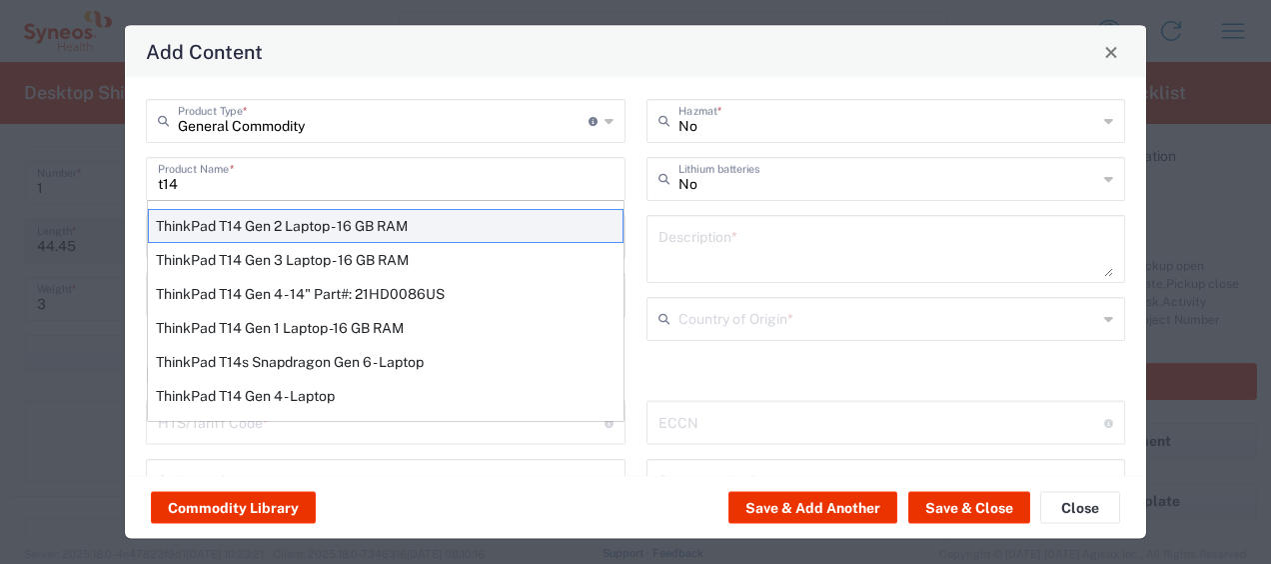
click at [273, 220] on div "ThinkPad T14 Gen 2 Laptop - 16 GB RAM" at bounding box center [386, 226] width 476 height 34
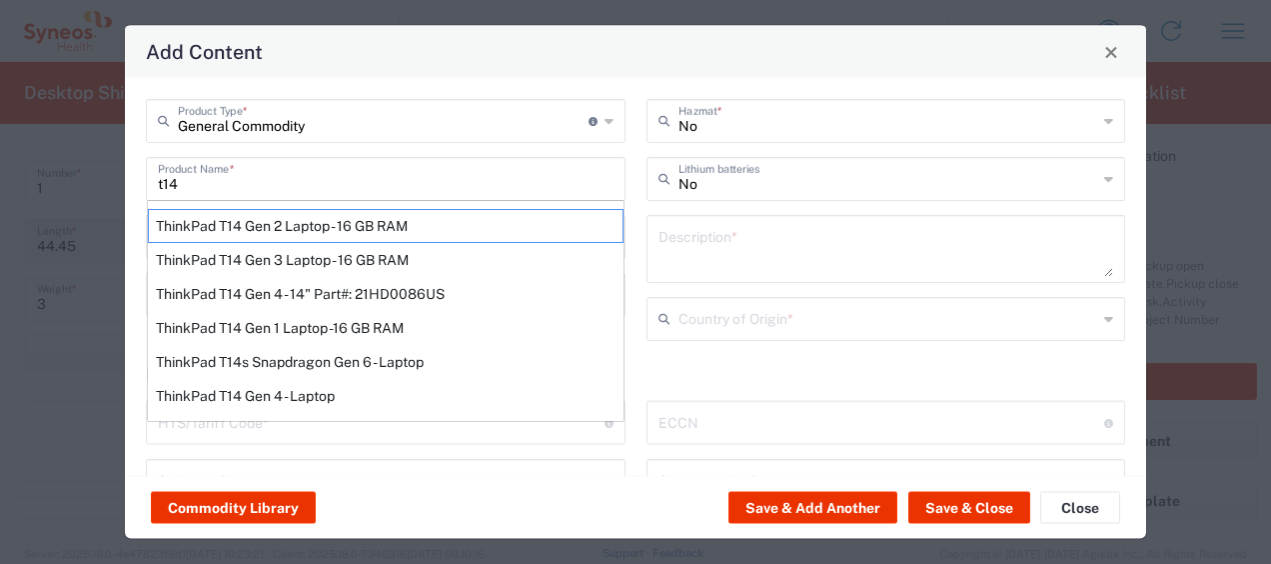
type input "ThinkPad T14 Gen 2 Laptop - 16 GB RAM"
type input "1"
type textarea "Intel Core i7-1156G7 vProÂ® Processor - 14"- 16 GB RAM - 512 GB SSD"
type input "[GEOGRAPHIC_DATA]"
type input "8471300100"
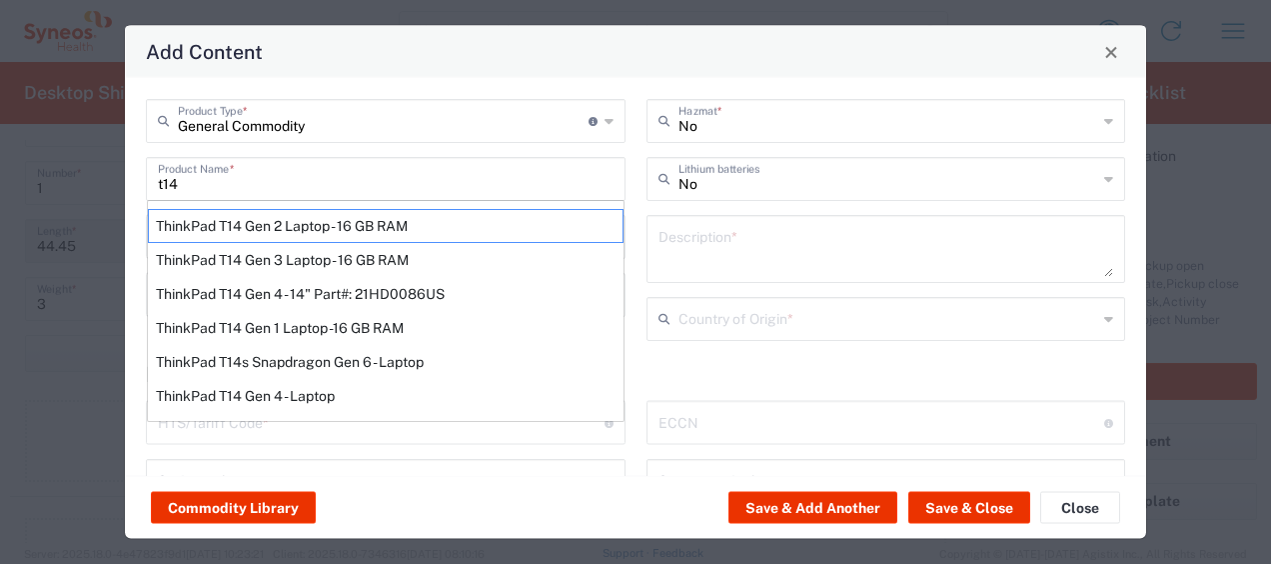
type input "BIS"
type input "5A992.c"
type input "Yes"
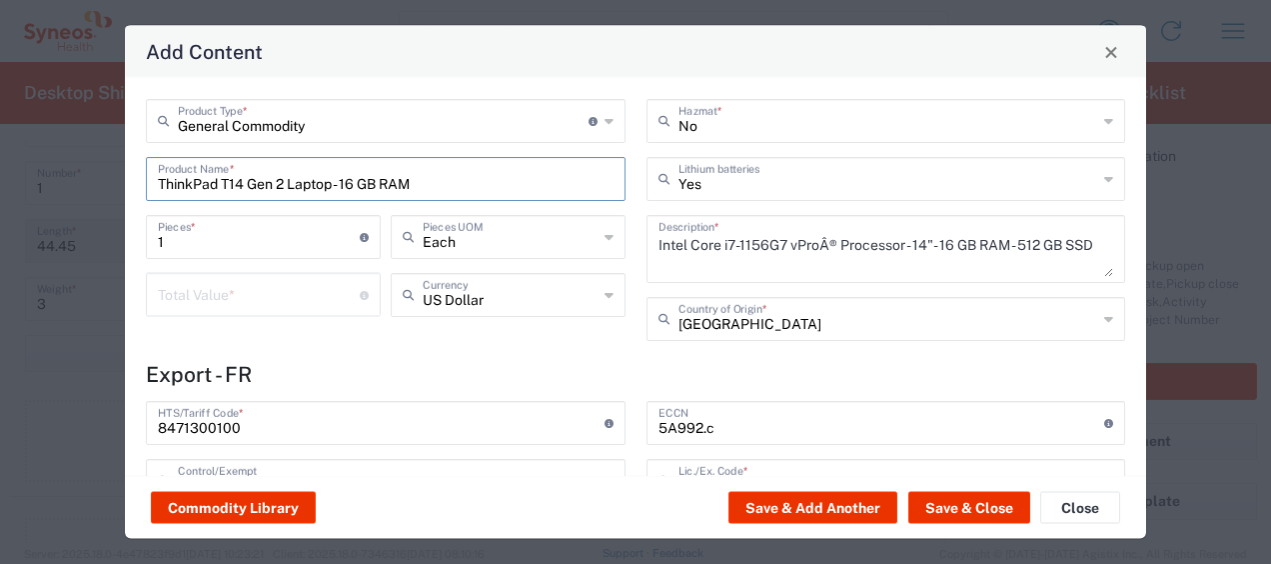
type input "NLR - No License Required"
click at [256, 297] on input "number" at bounding box center [259, 293] width 202 height 35
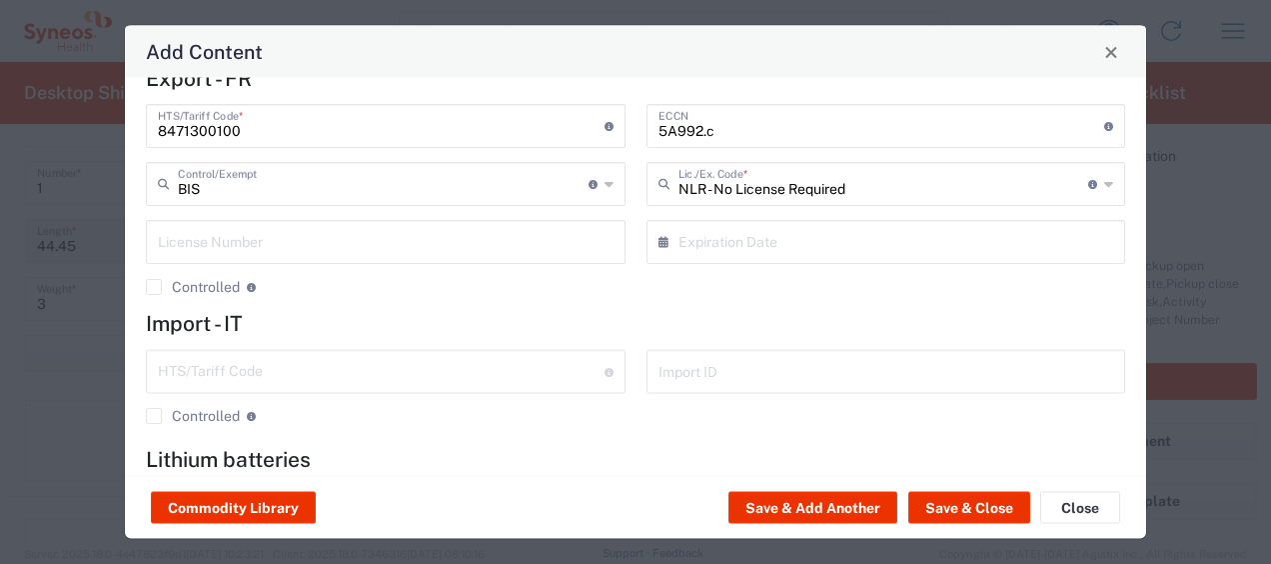
scroll to position [333, 0]
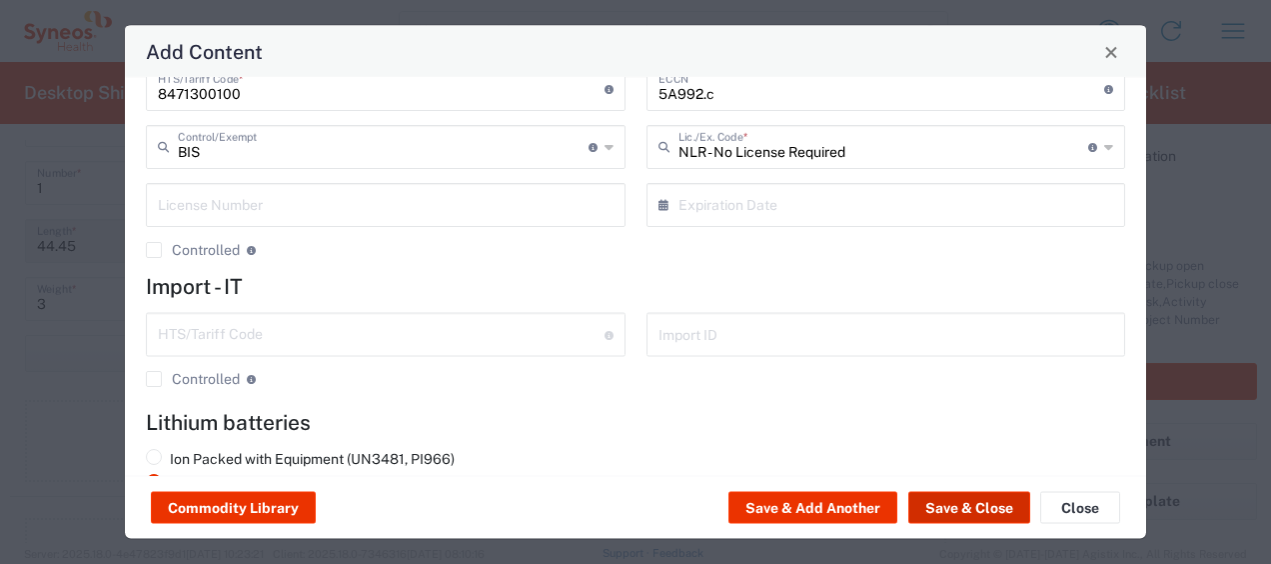
type input "400"
click at [929, 497] on button "Save & Close" at bounding box center [970, 508] width 122 height 32
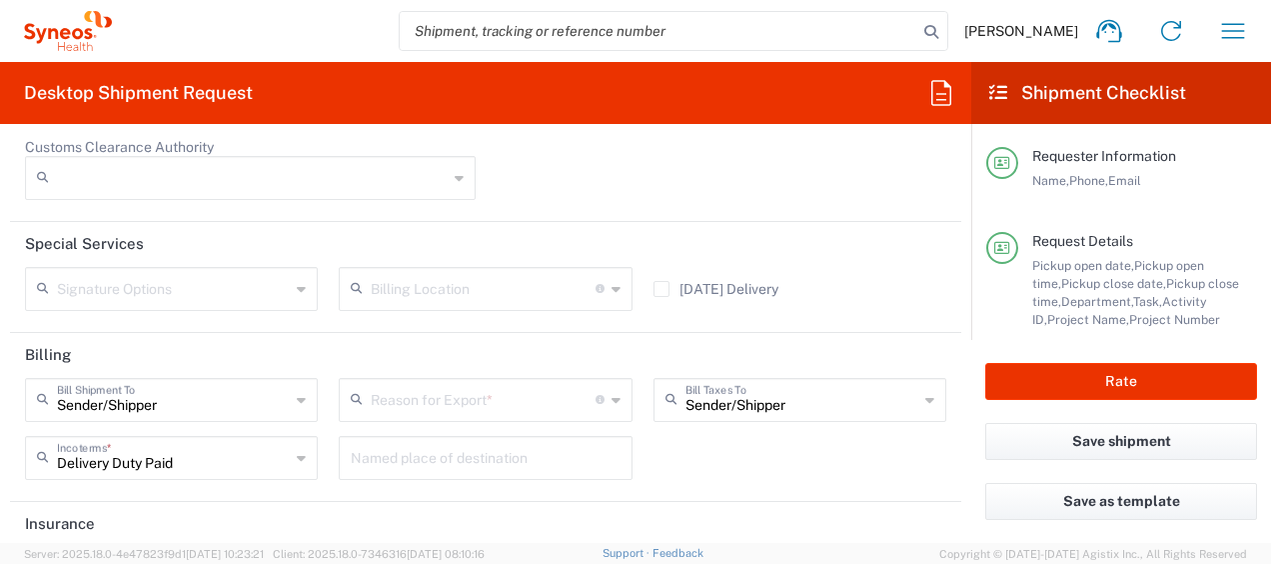
scroll to position [3108, 0]
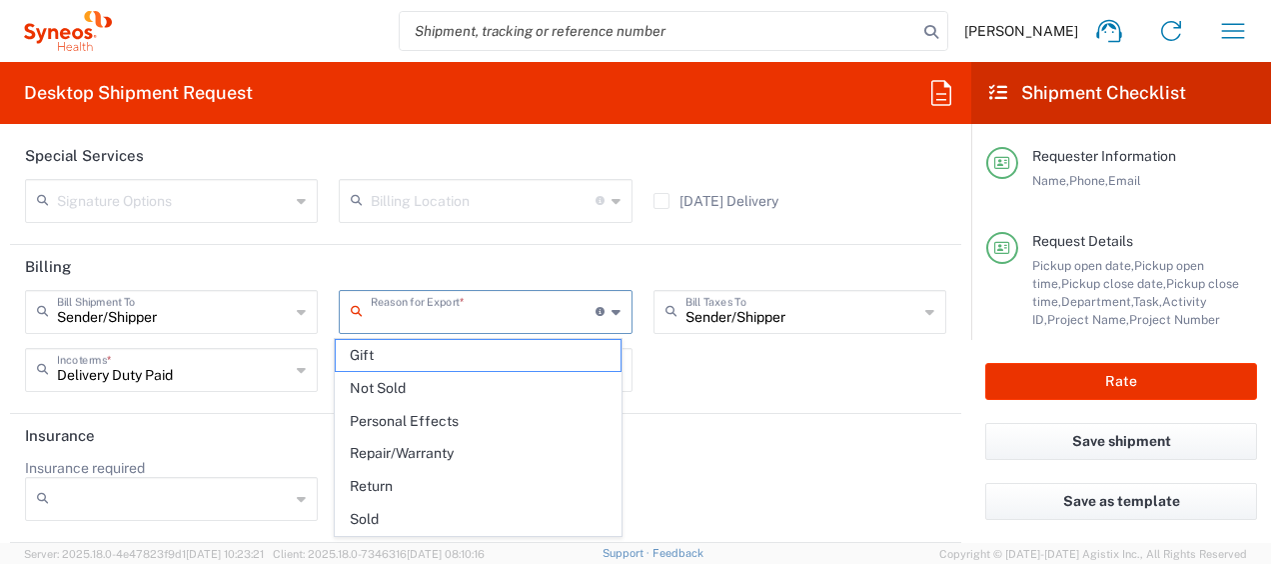
click at [556, 320] on input "text" at bounding box center [483, 310] width 224 height 35
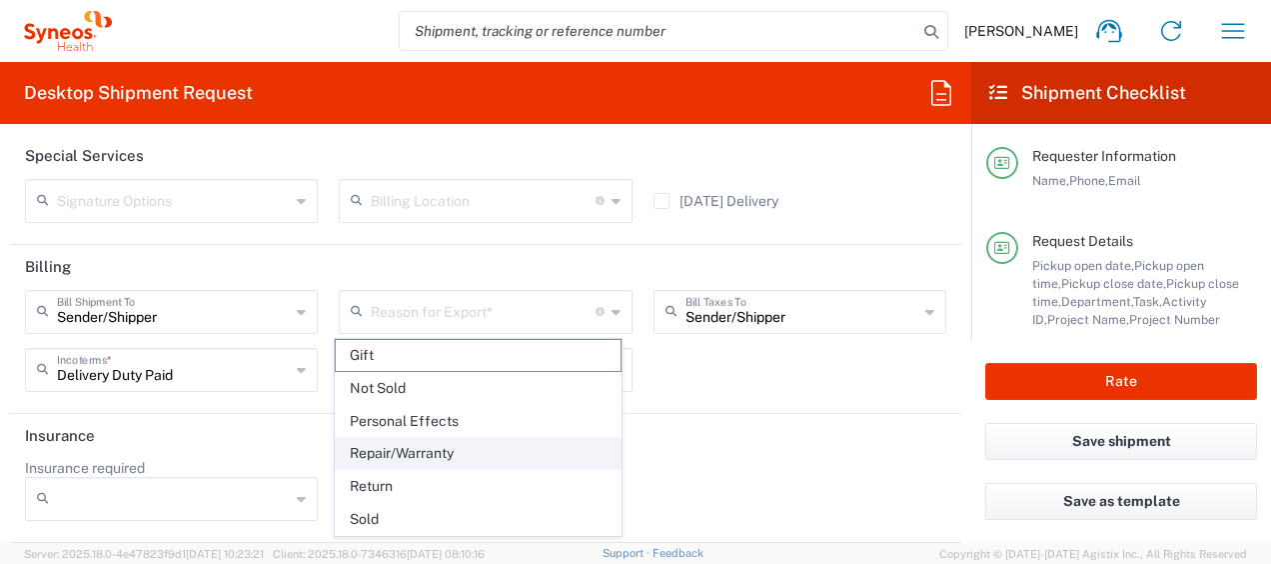
click at [603, 444] on span "Repair/Warranty" at bounding box center [478, 453] width 284 height 31
type input "Repair/Warranty"
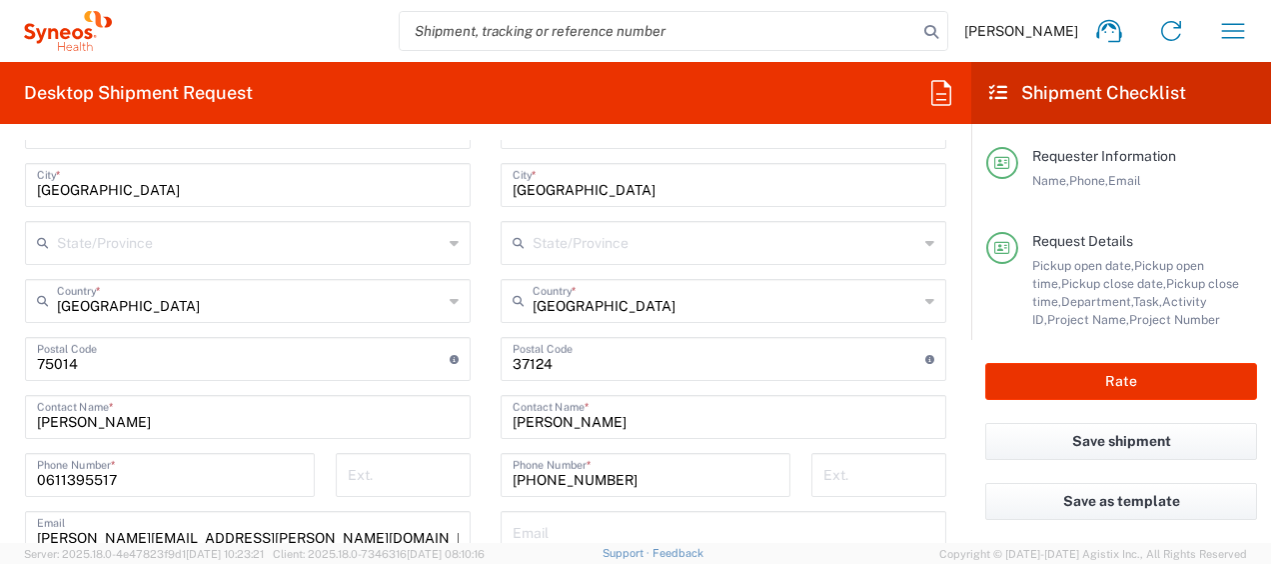
scroll to position [1120, 0]
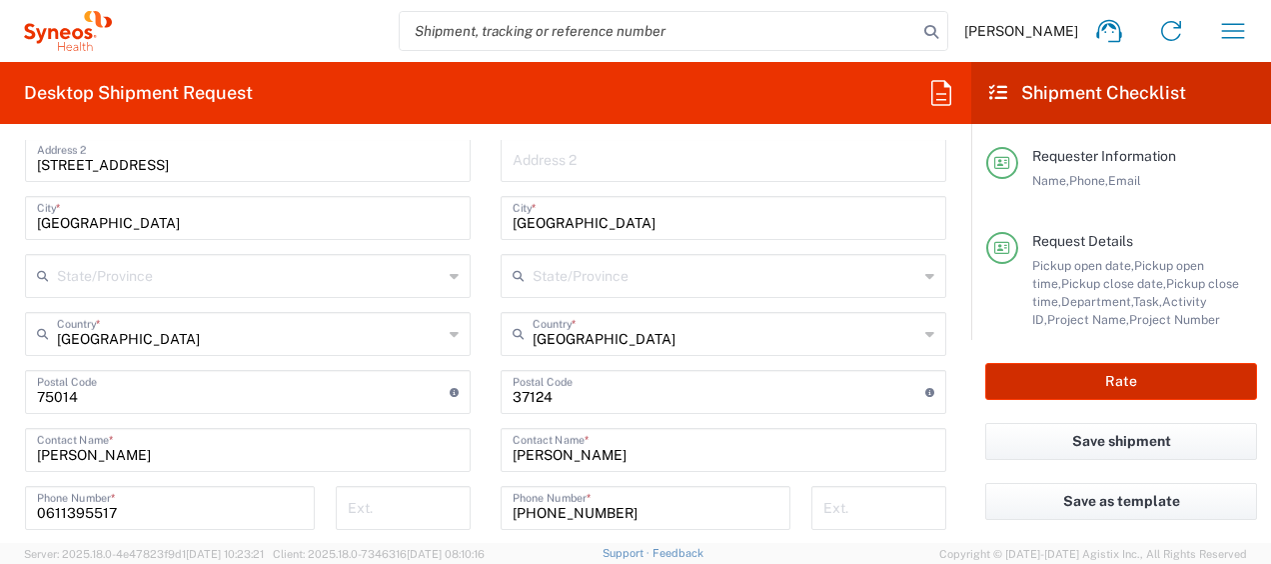
click at [1132, 387] on button "Rate" at bounding box center [1122, 381] width 272 height 37
type input "4510 DEPARTMENTAL EXPENSE"
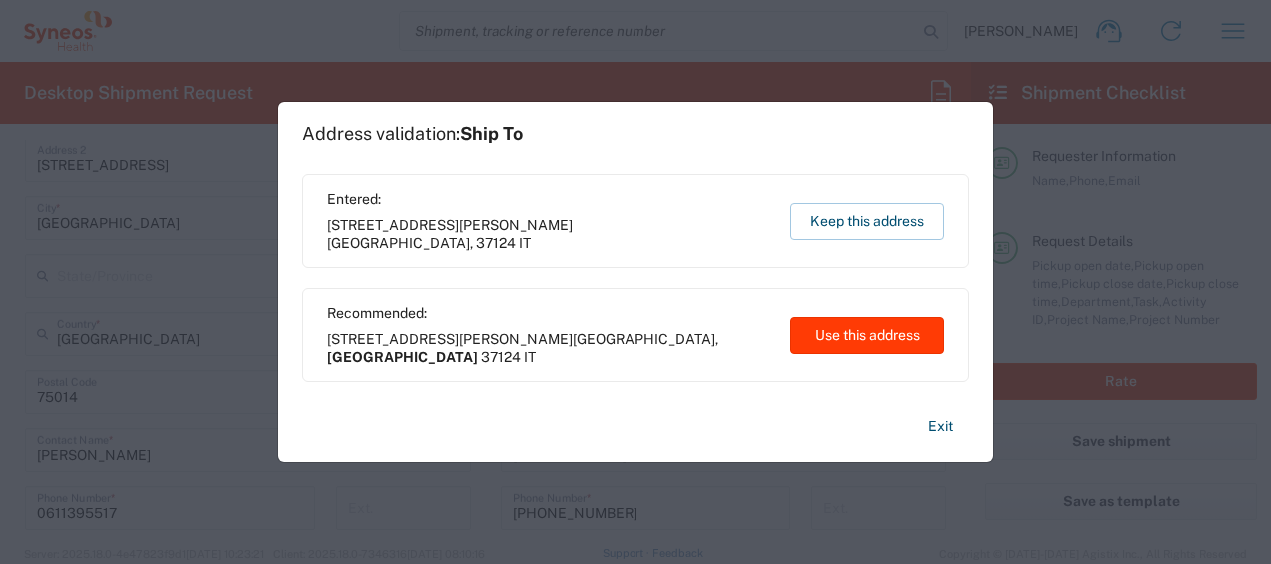
click at [897, 342] on button "Use this address" at bounding box center [868, 335] width 154 height 37
type input "[GEOGRAPHIC_DATA]"
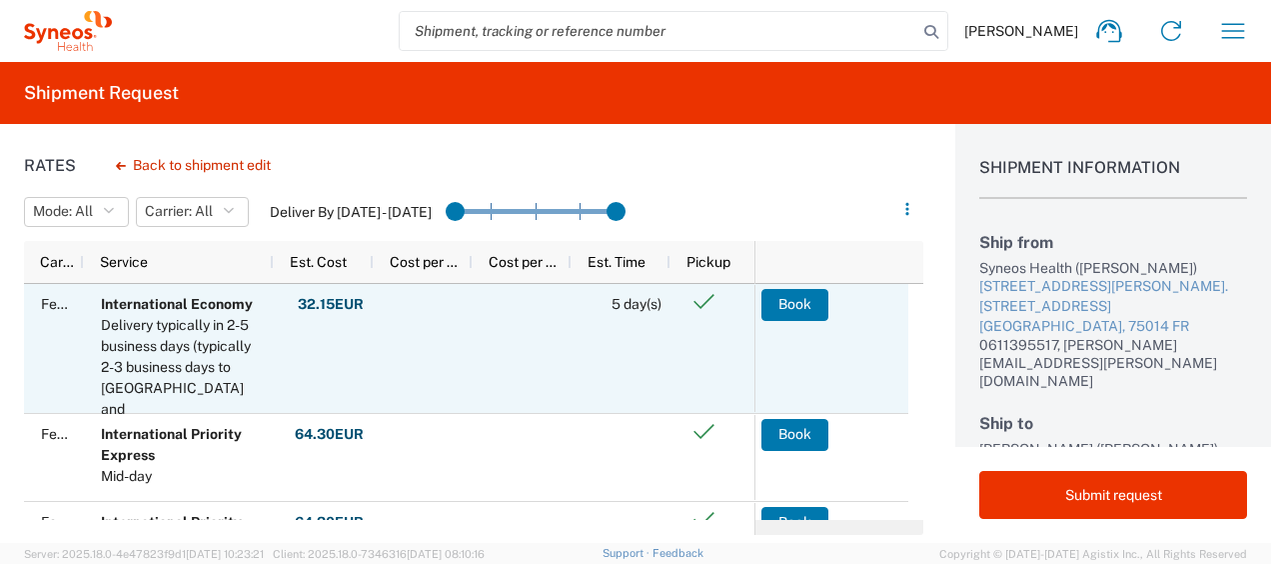
scroll to position [70, 0]
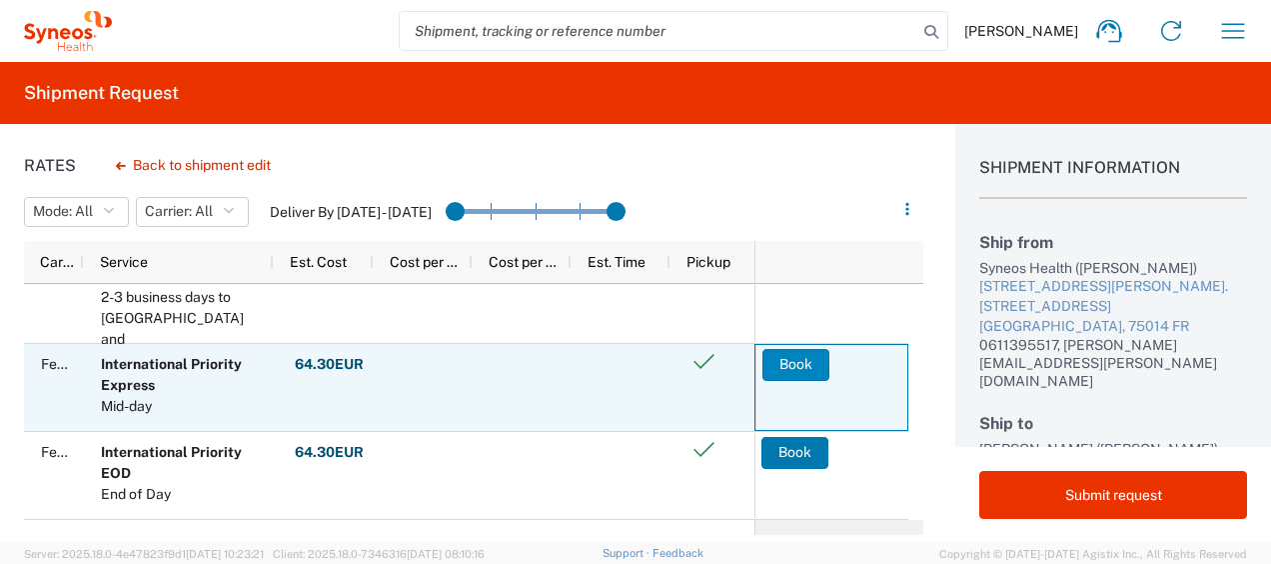
click at [778, 368] on button "Book" at bounding box center [796, 365] width 67 height 32
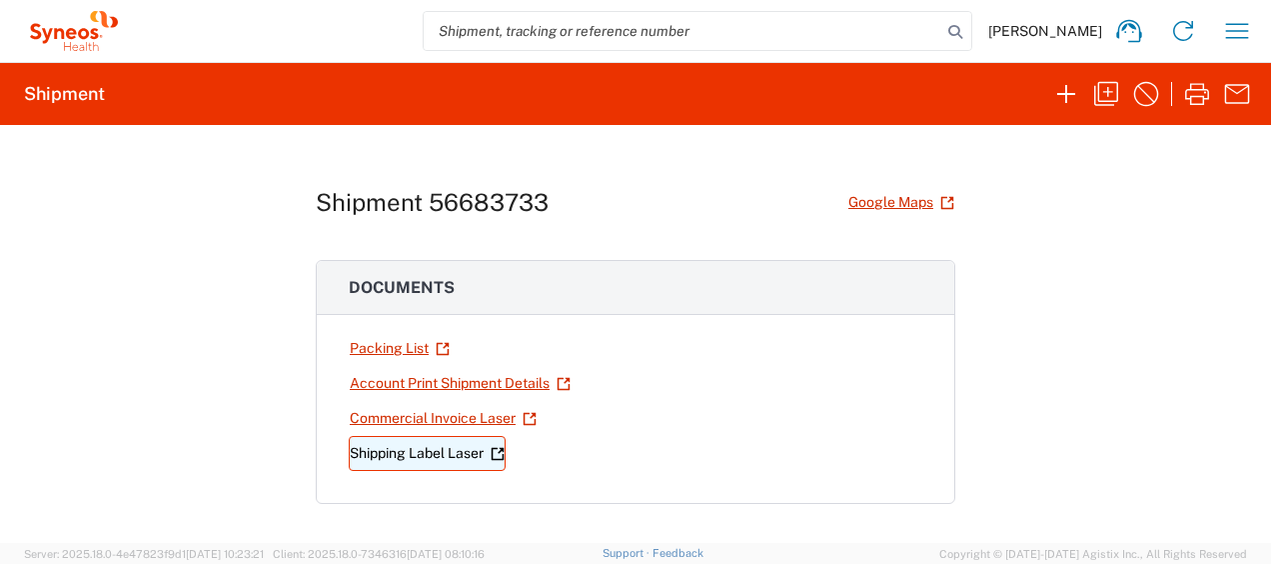
click at [431, 448] on link "Shipping Label Laser" at bounding box center [427, 453] width 157 height 35
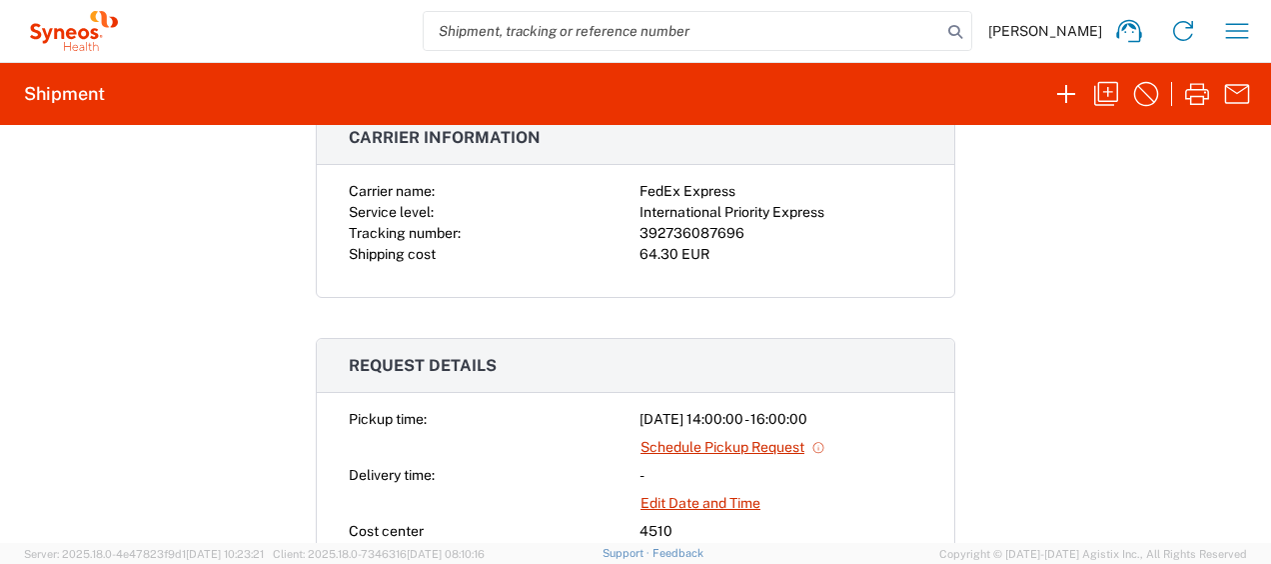
scroll to position [443, 0]
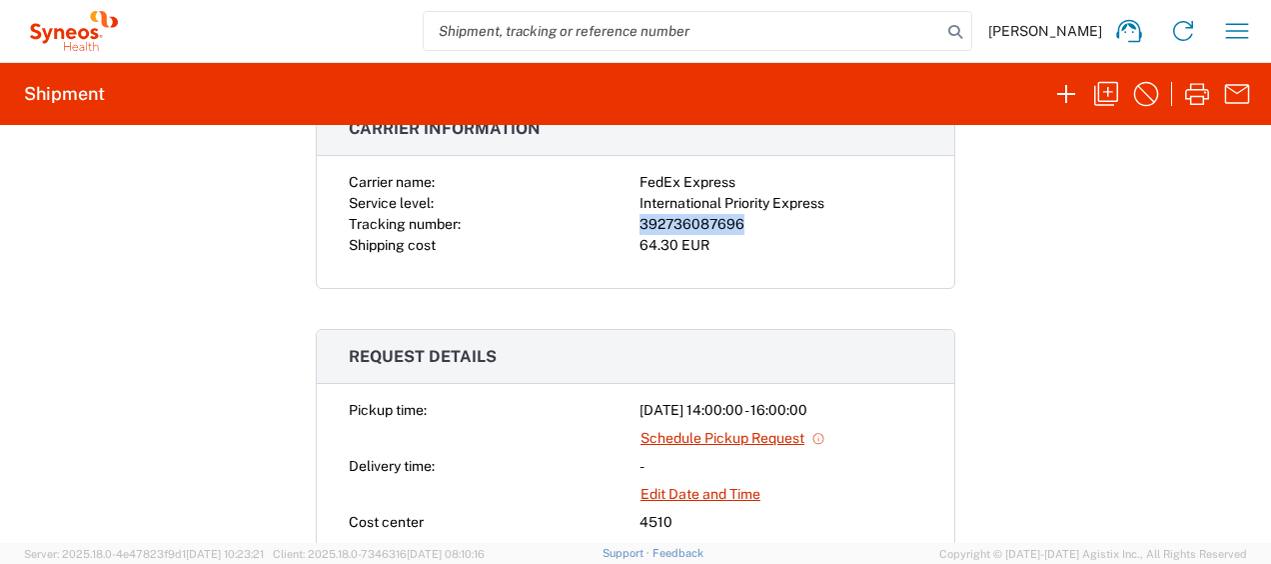
drag, startPoint x: 733, startPoint y: 227, endPoint x: 635, endPoint y: 226, distance: 98.0
click at [640, 226] on div "392736087696" at bounding box center [781, 224] width 283 height 21
copy div "392736087696"
